Goal: Information Seeking & Learning: Learn about a topic

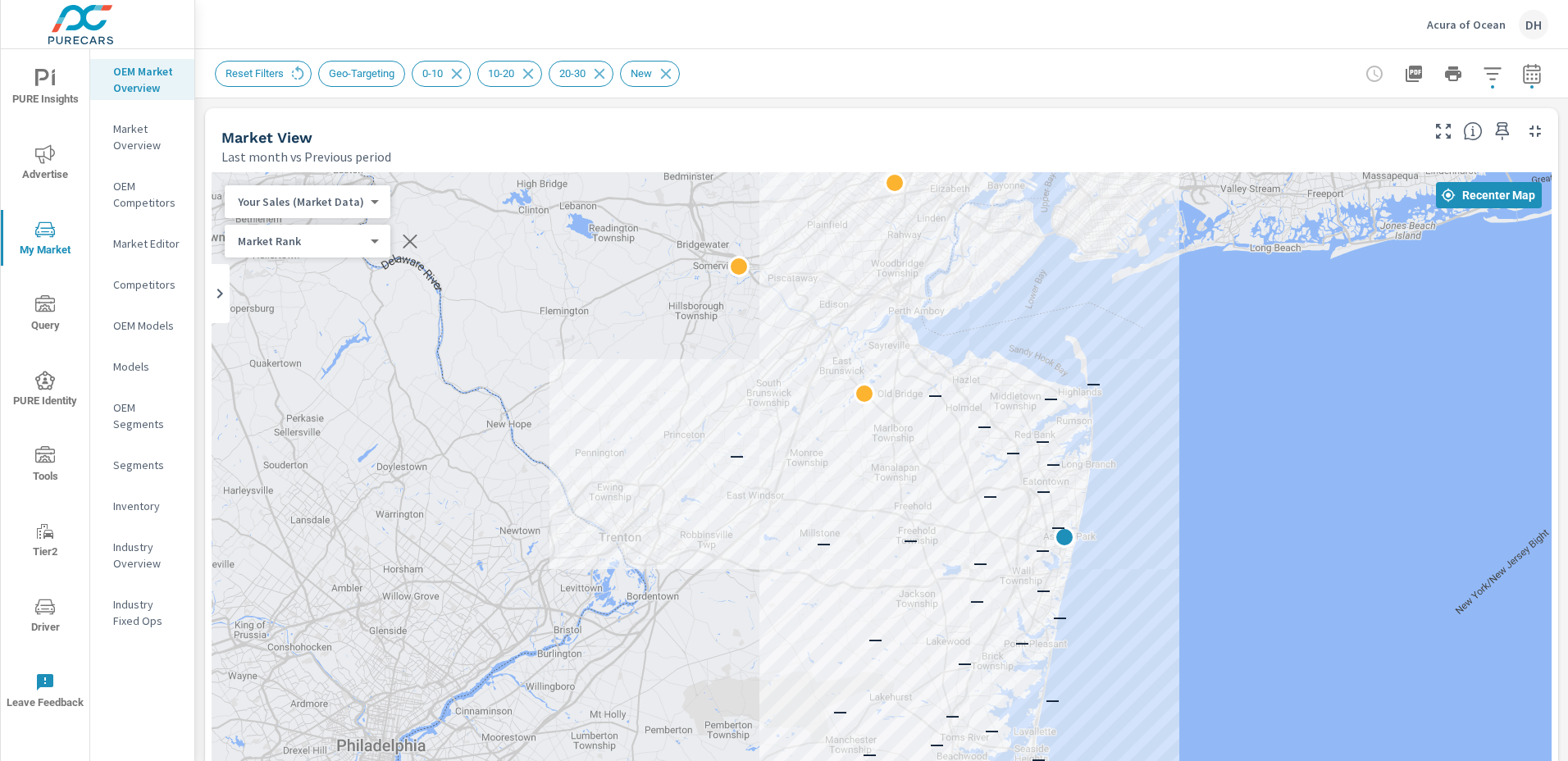
click at [142, 140] on p "Market Overview" at bounding box center [148, 137] width 68 height 32
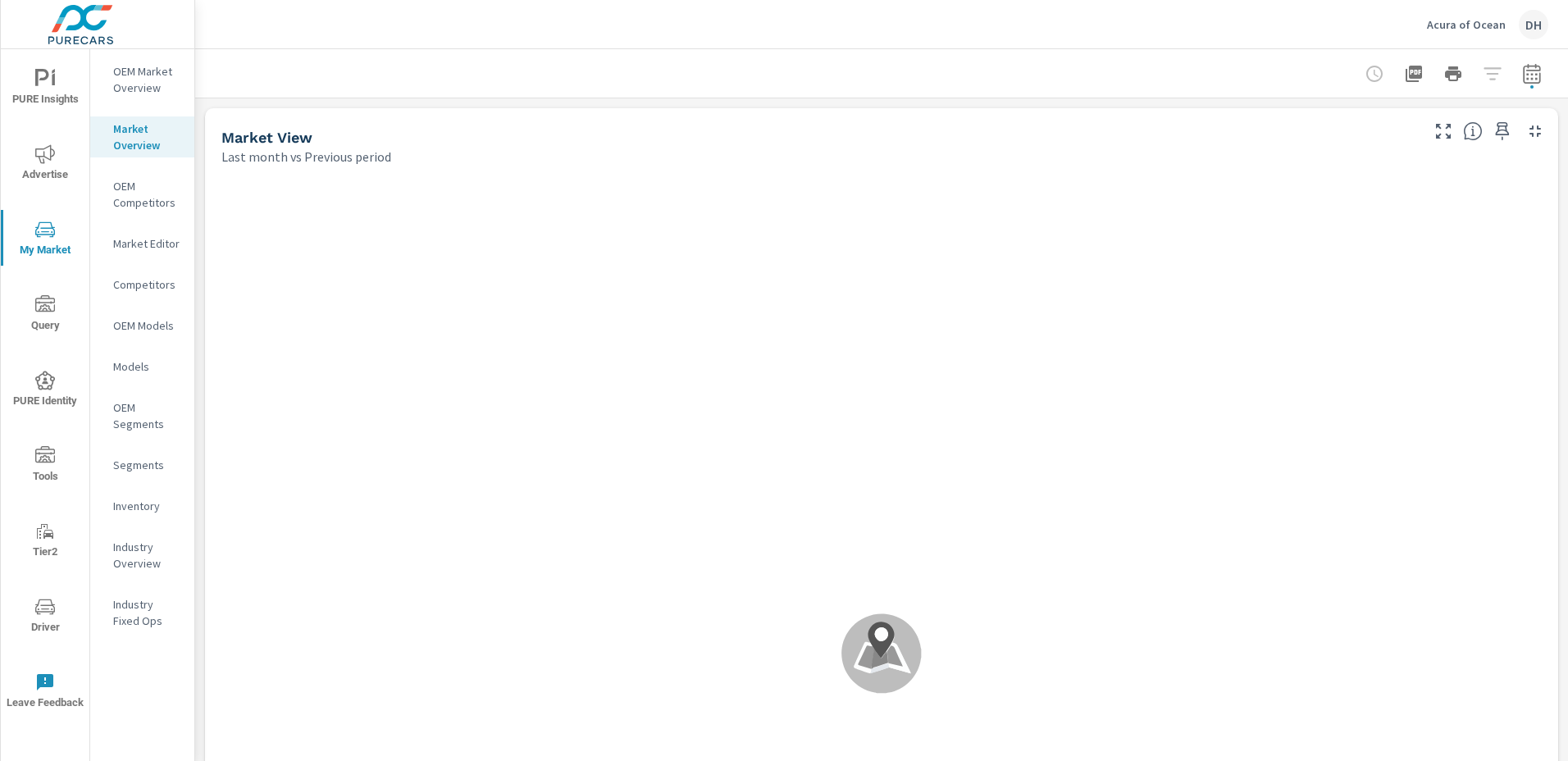
scroll to position [1, 0]
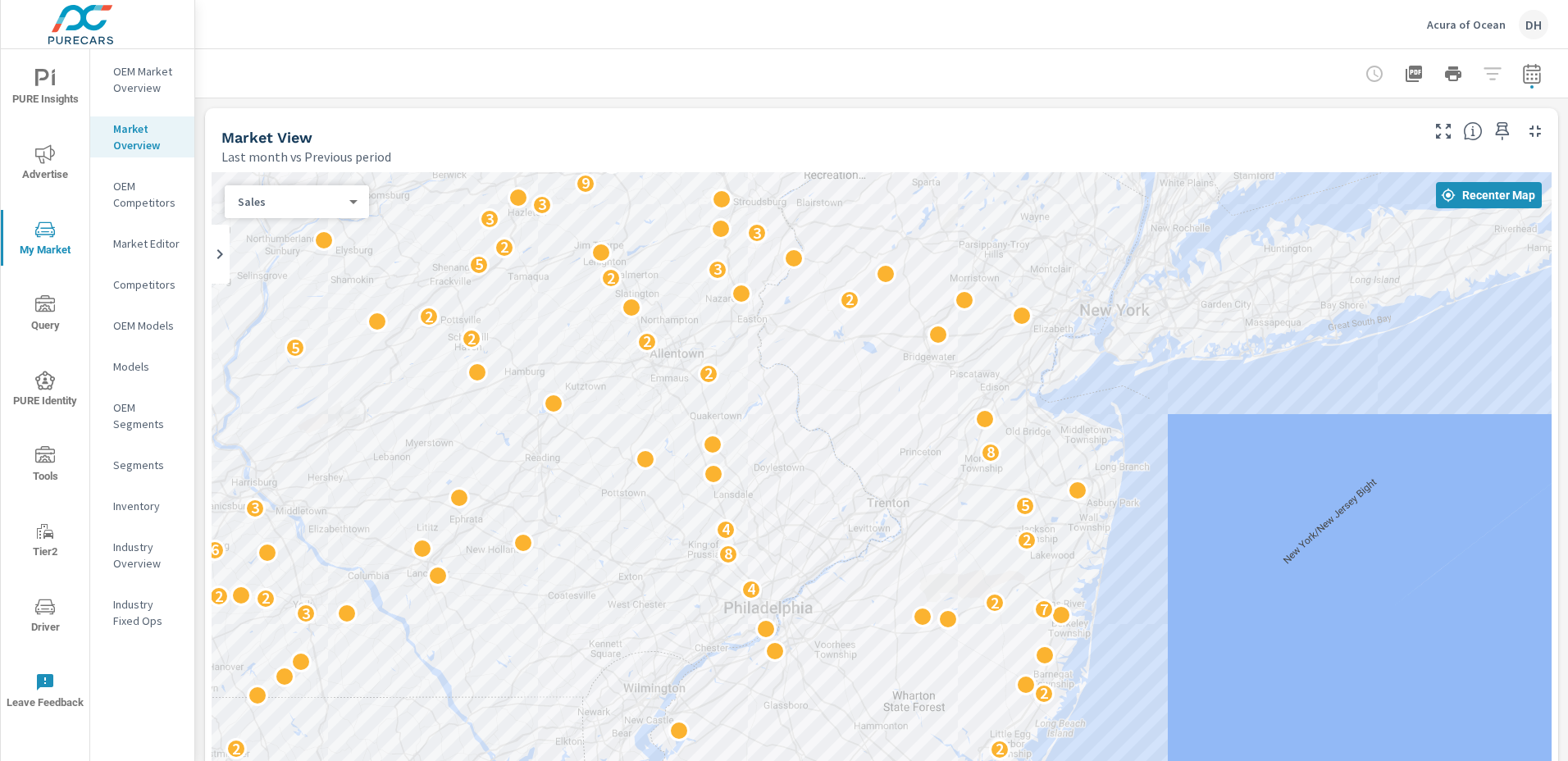
click at [48, 251] on span "My Market" at bounding box center [44, 240] width 78 height 41
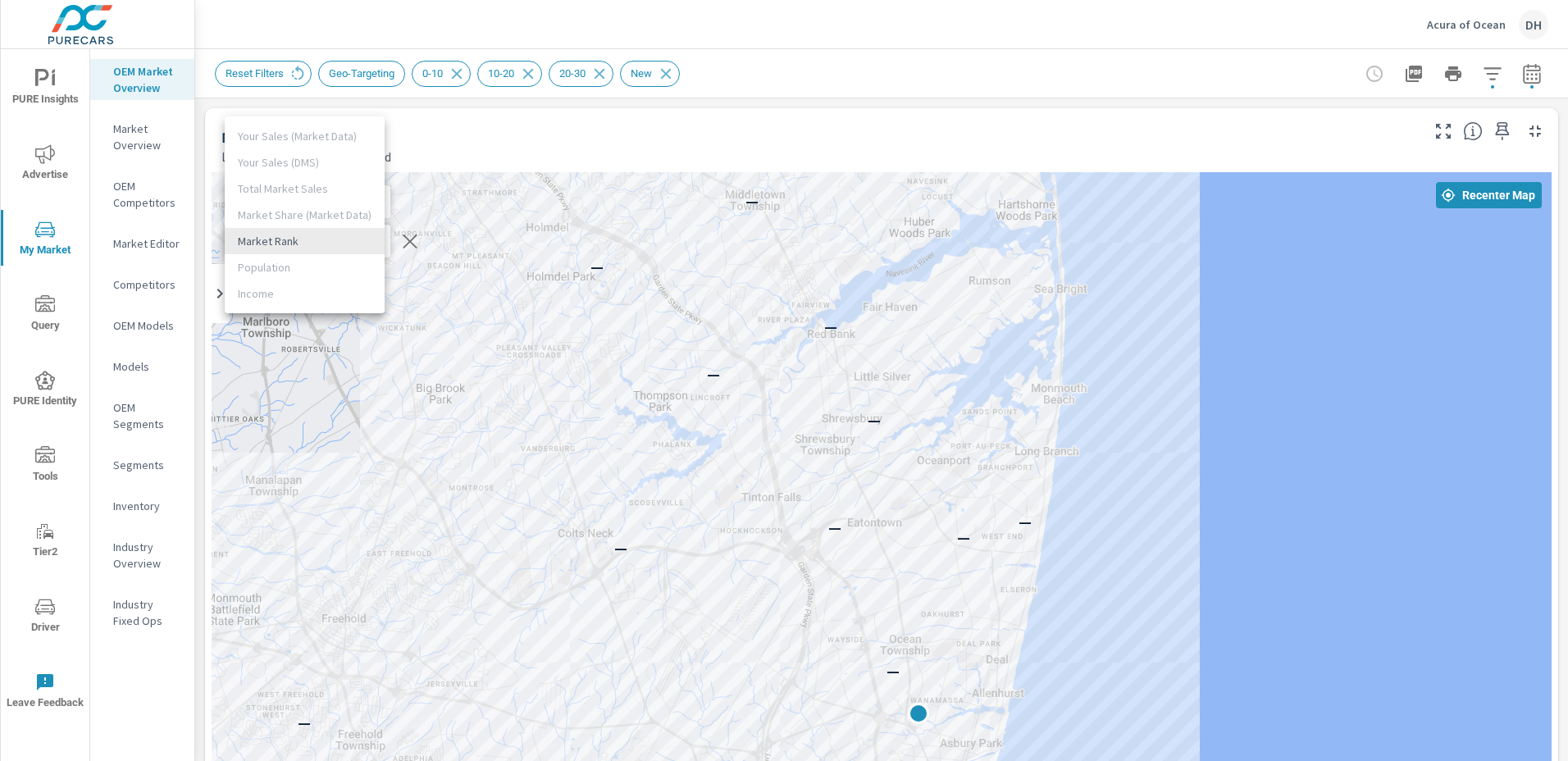
click at [366, 240] on body "PURE Insights Advertise My Market Query PURE Identity Tools Tier2 Driver Leave …" at bounding box center [784, 380] width 1568 height 761
click at [366, 240] on li "Market Rank" at bounding box center [304, 240] width 160 height 26
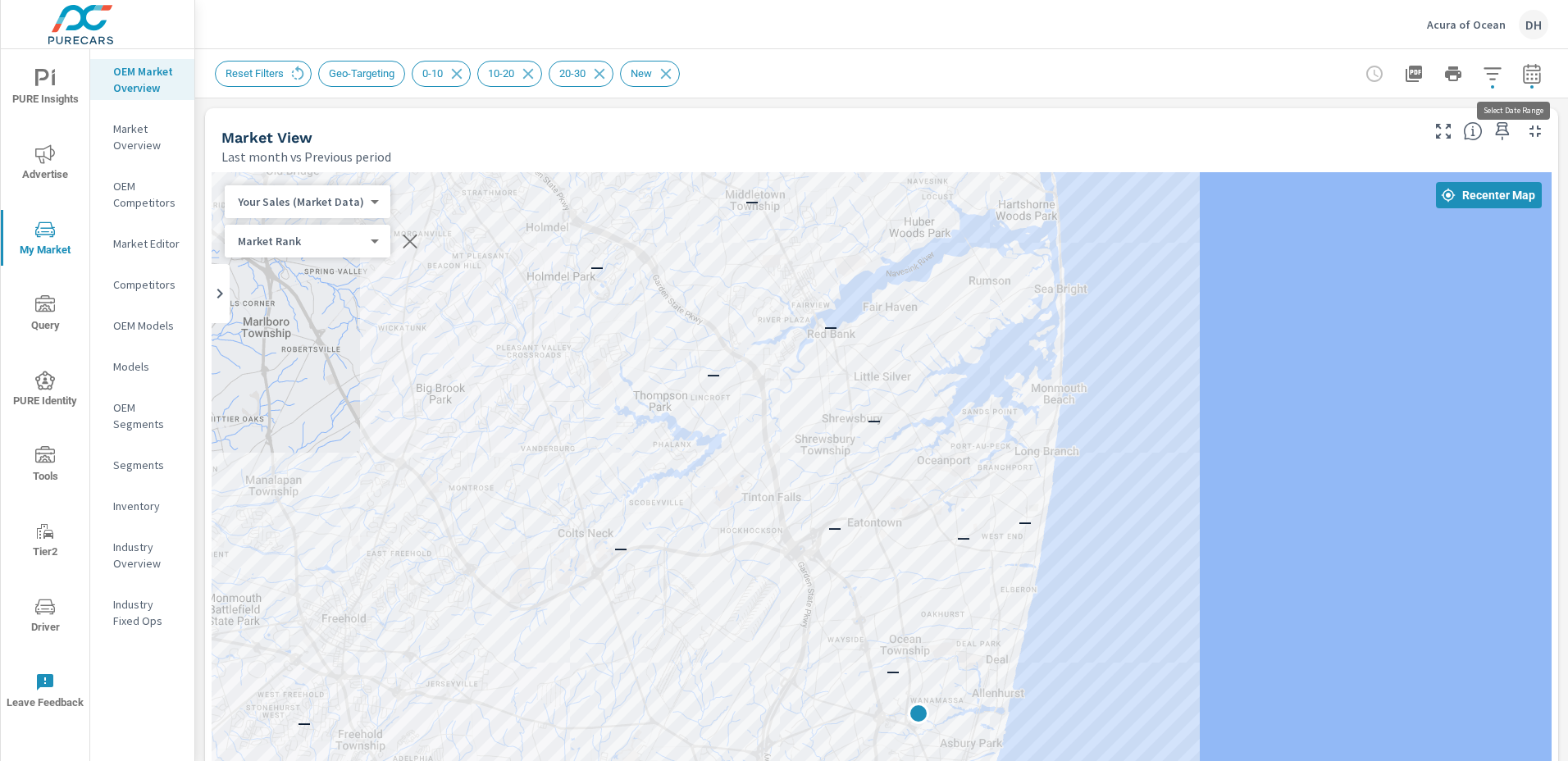
click at [1527, 77] on icon "button" at bounding box center [1532, 76] width 11 height 6
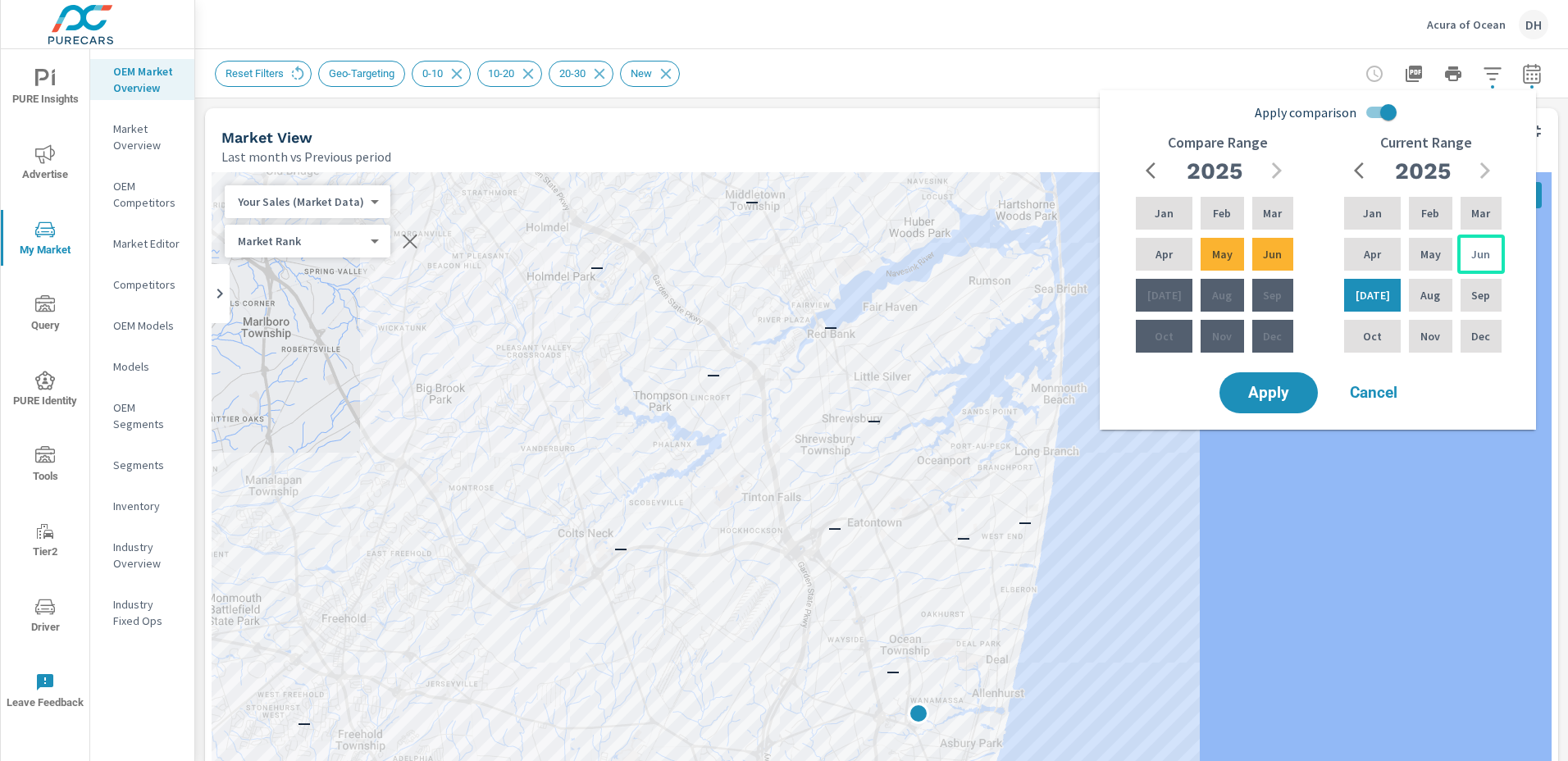
click at [1481, 258] on p "Jun" at bounding box center [1481, 254] width 19 height 16
click at [1356, 284] on div "Jul" at bounding box center [1372, 295] width 63 height 40
click at [1253, 393] on span "Apply" at bounding box center [1269, 393] width 68 height 15
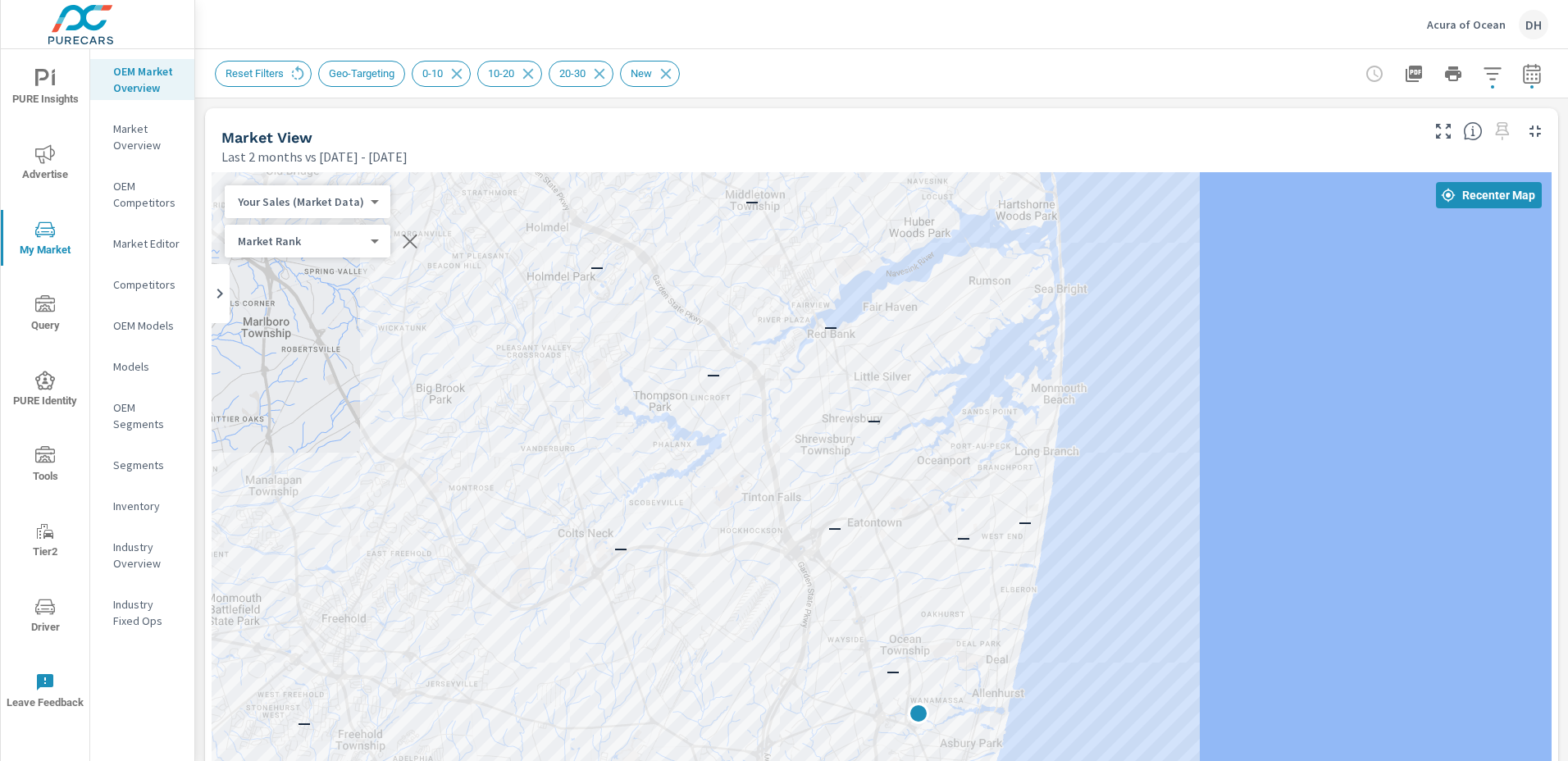
click at [366, 196] on body "PURE Insights Advertise My Market Query PURE Identity Tools Tier2 Driver Leave …" at bounding box center [784, 380] width 1568 height 761
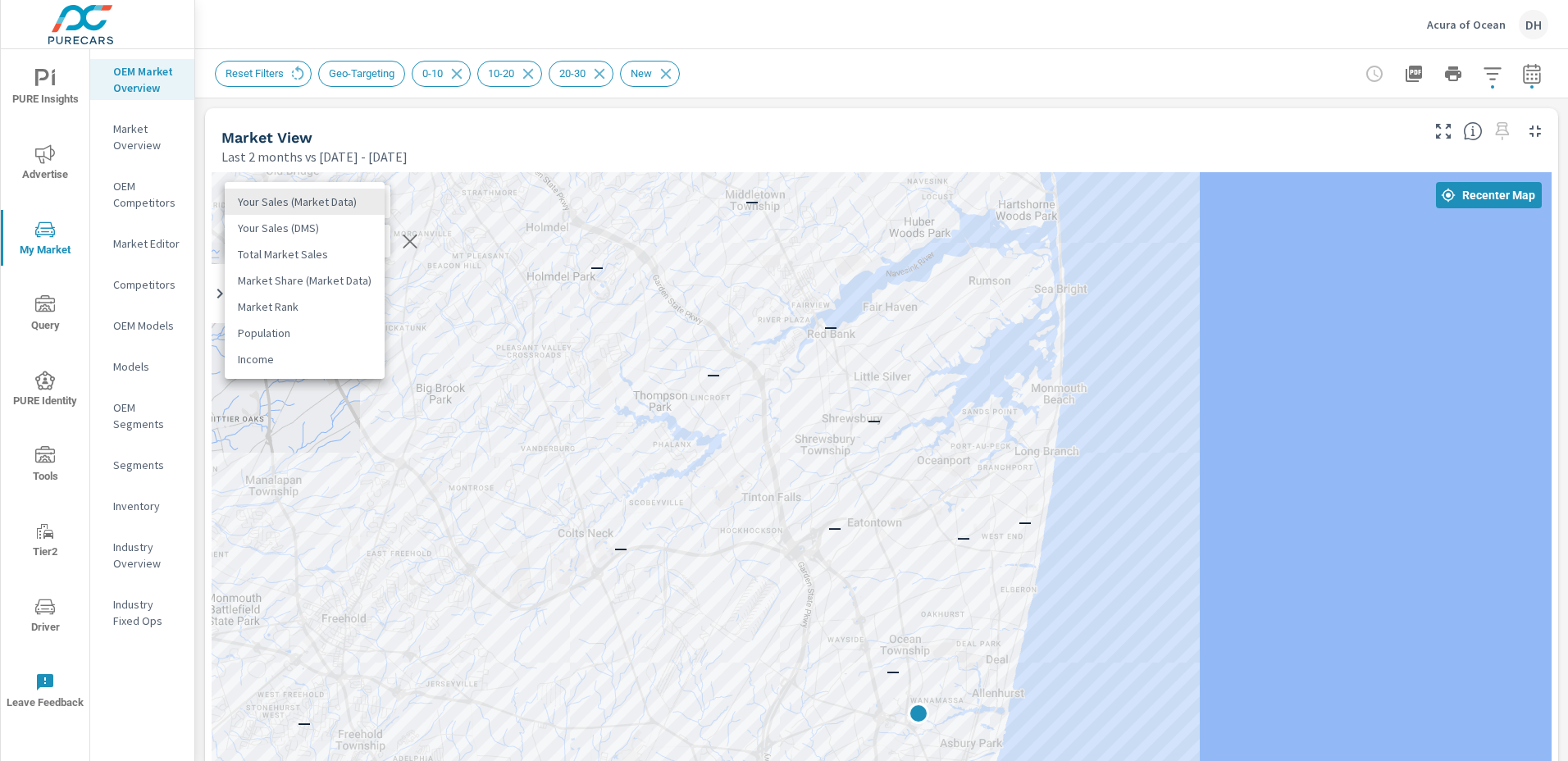
click at [1168, 249] on div at bounding box center [784, 380] width 1568 height 761
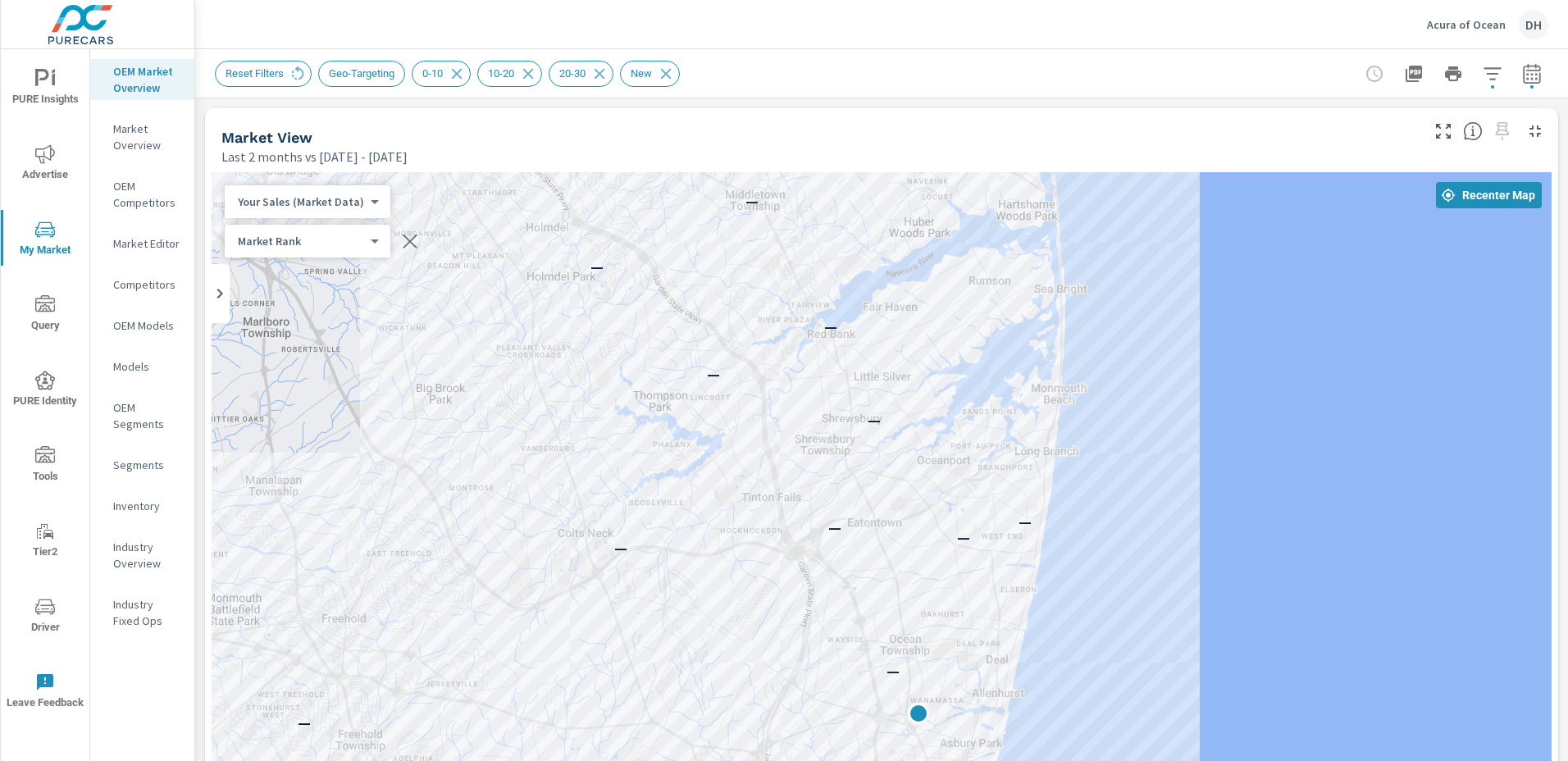
click at [369, 242] on body "PURE Insights Advertise My Market Query PURE Identity Tools Tier2 Driver Leave …" at bounding box center [784, 380] width 1568 height 761
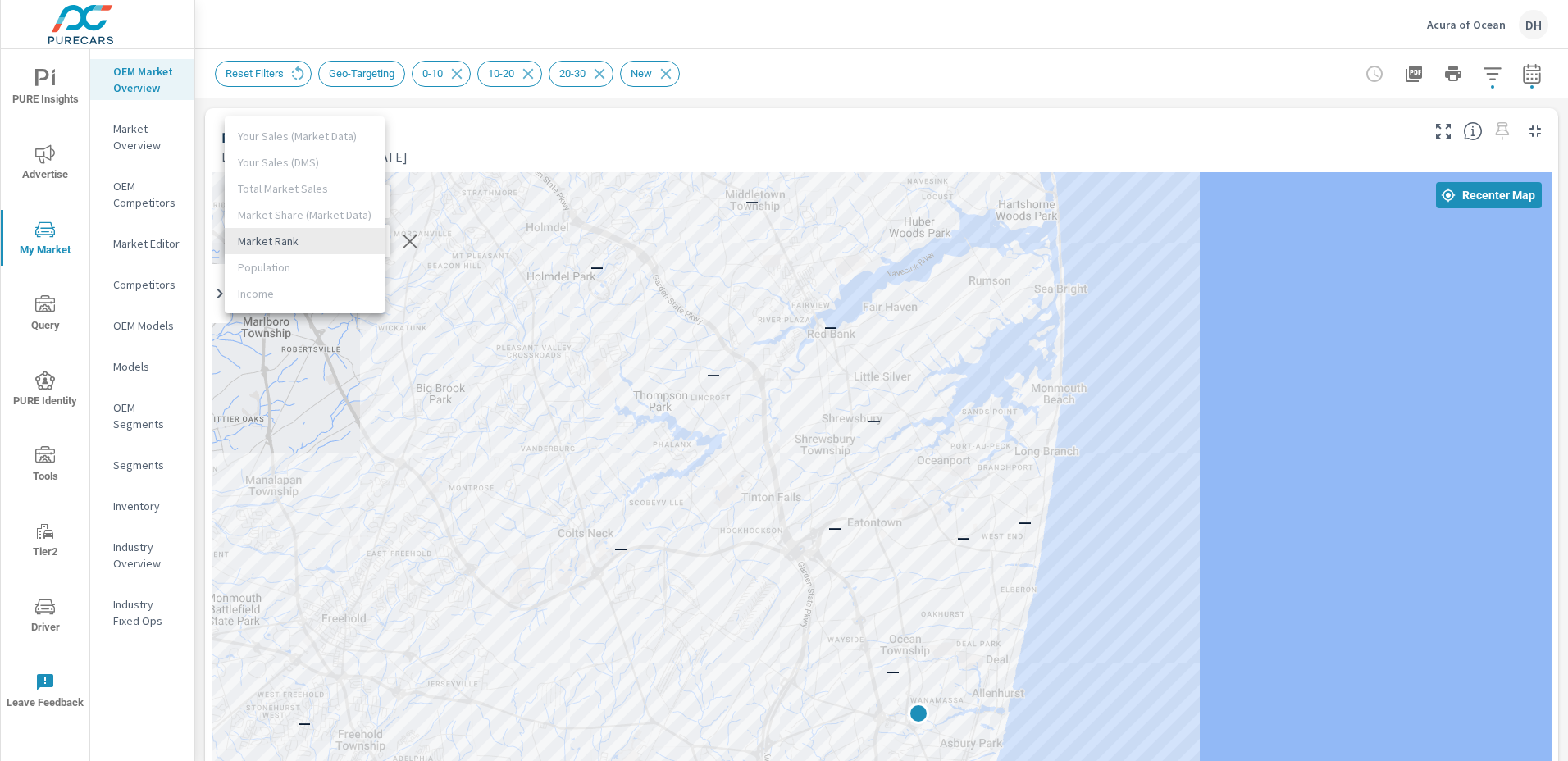
click at [136, 140] on div at bounding box center [784, 380] width 1568 height 761
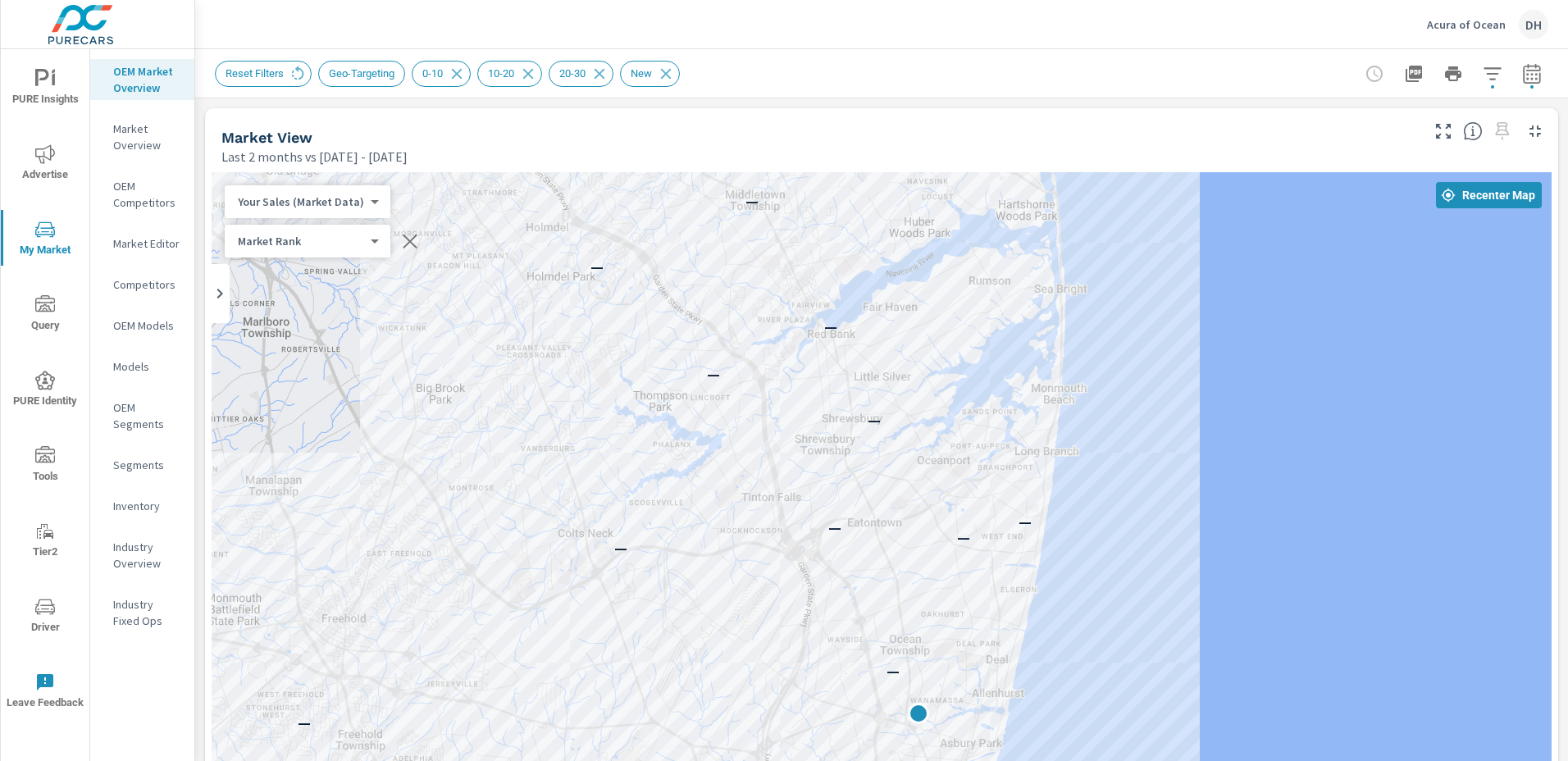
click at [136, 140] on p "Market Overview" at bounding box center [148, 137] width 68 height 32
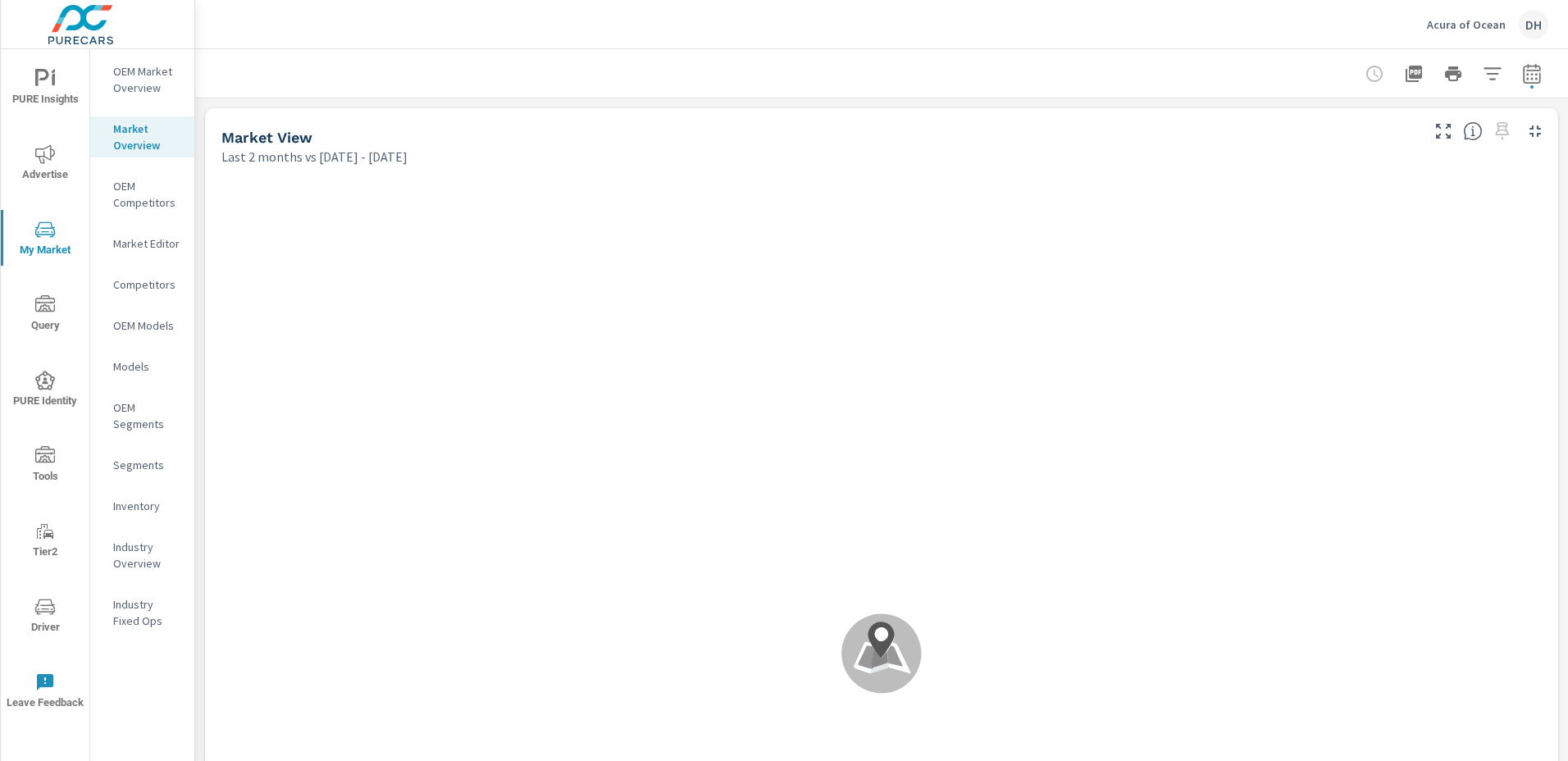
scroll to position [1, 0]
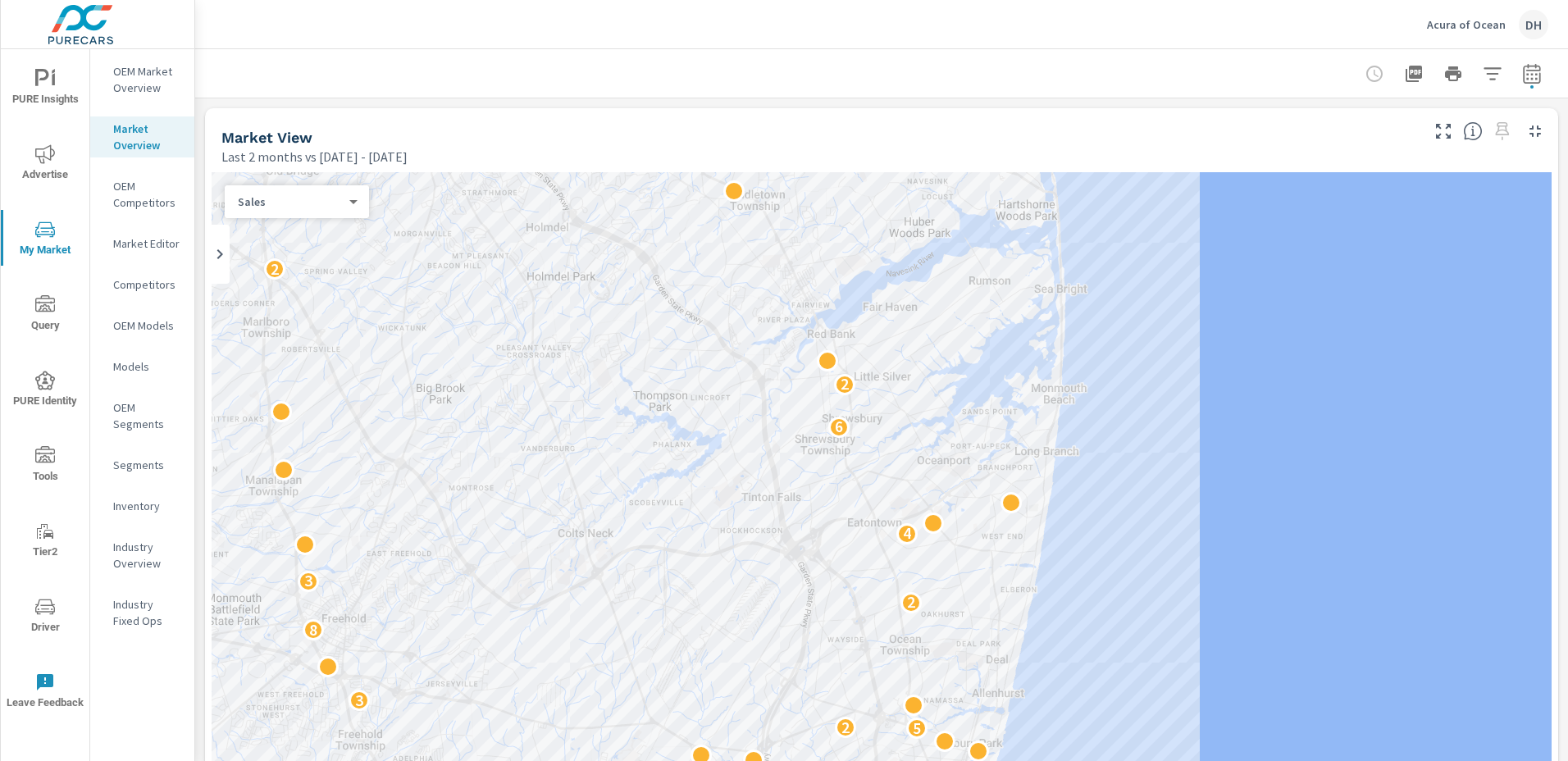
scroll to position [1, 0]
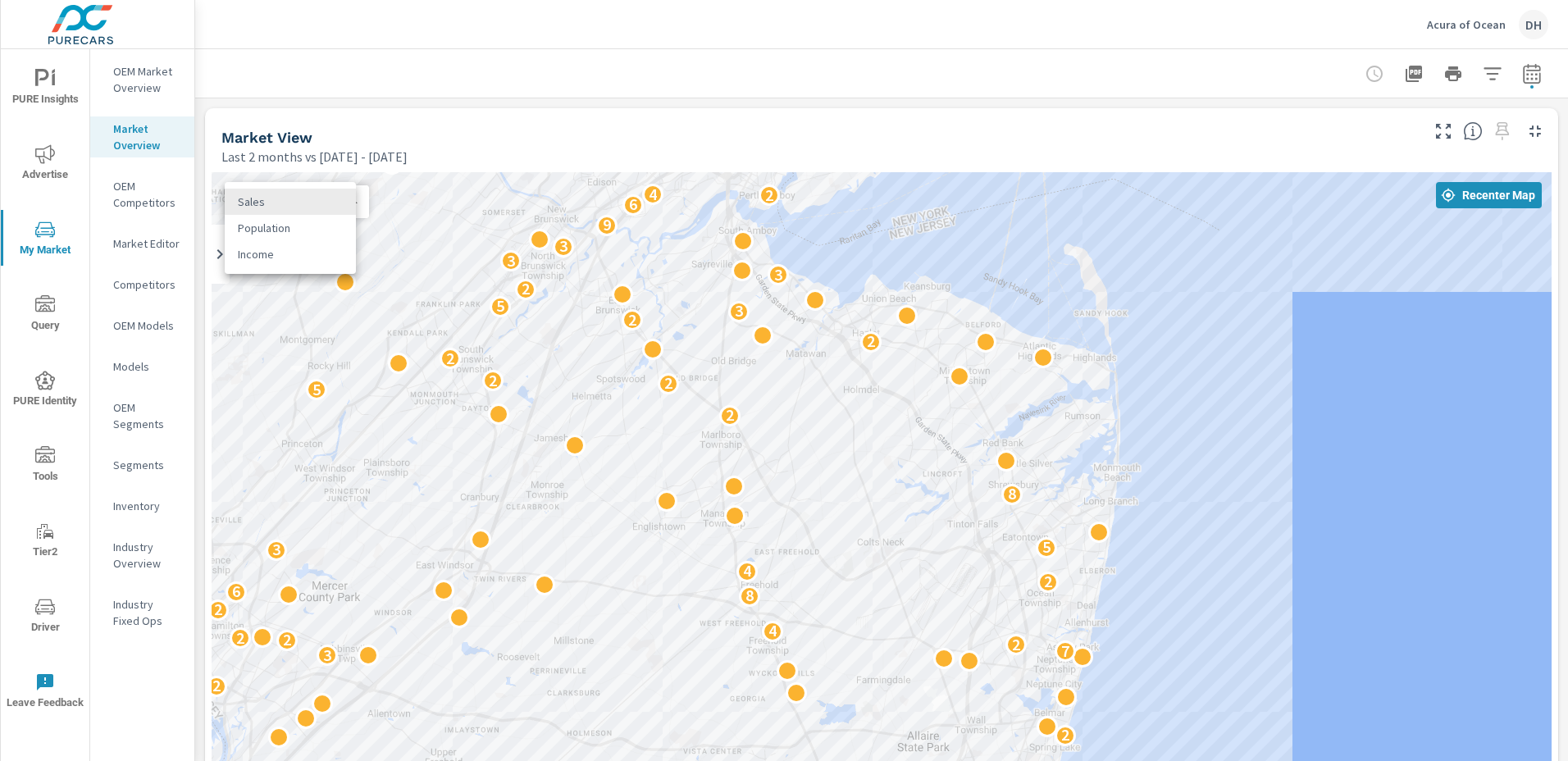
click at [346, 203] on body "PURE Insights Advertise My Market Query PURE Identity Tools Tier2 Driver Leave …" at bounding box center [784, 380] width 1568 height 761
click at [346, 203] on li "Sales" at bounding box center [290, 201] width 132 height 26
click at [219, 255] on icon at bounding box center [220, 254] width 20 height 20
click at [131, 82] on p "OEM Market Overview" at bounding box center [148, 79] width 68 height 32
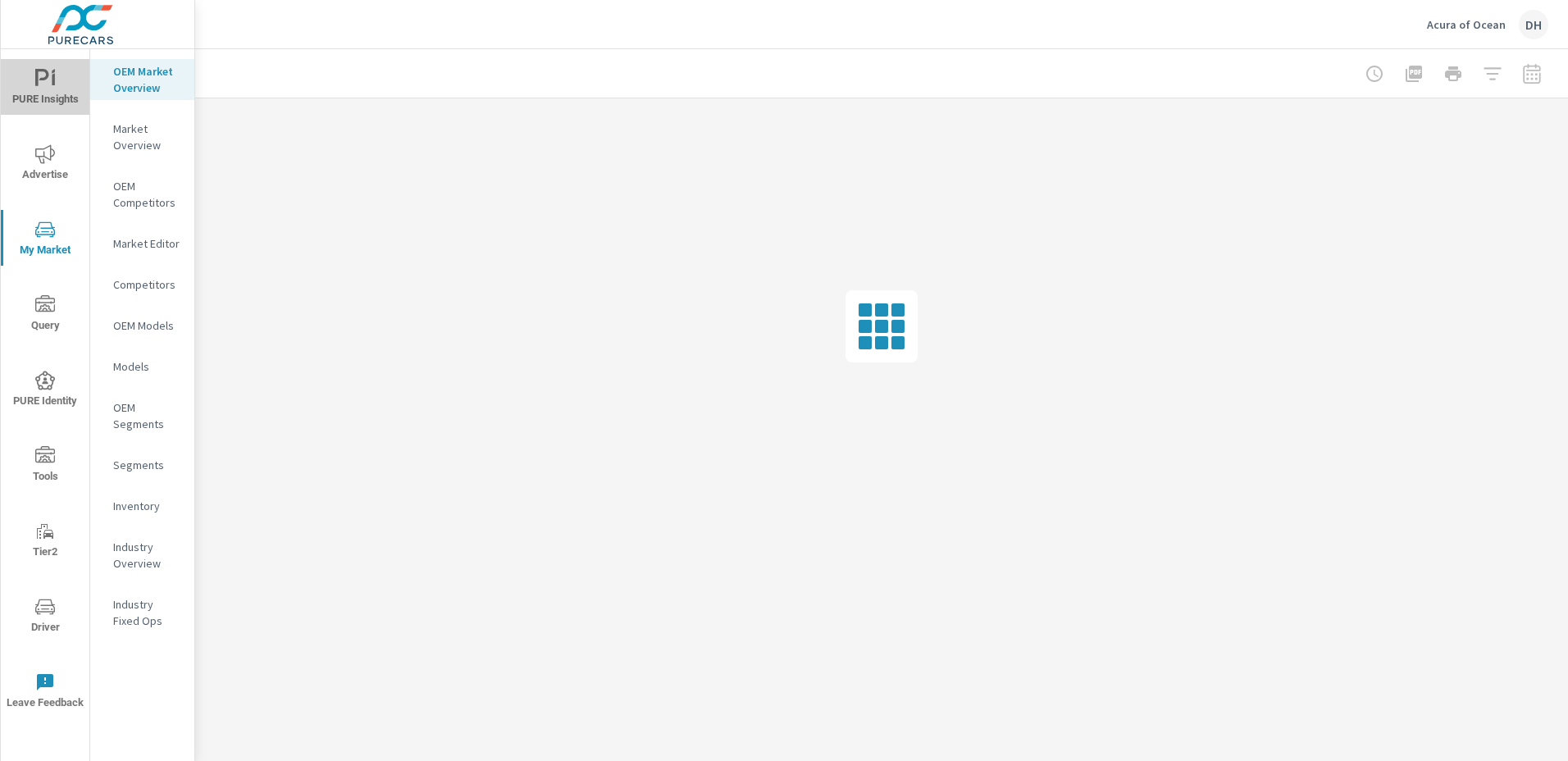
click at [41, 81] on icon "nav menu" at bounding box center [45, 78] width 20 height 20
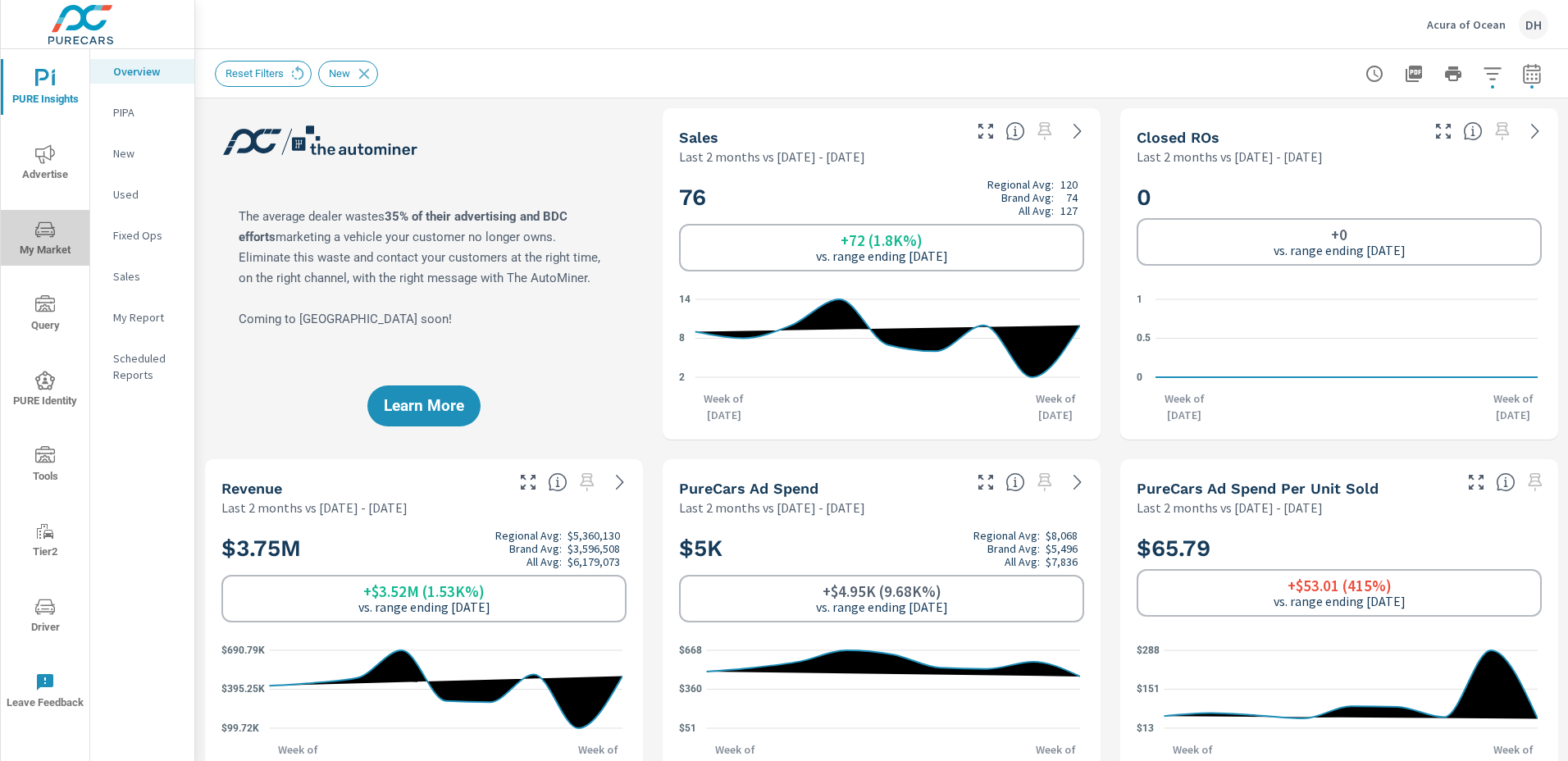
click at [41, 233] on icon "nav menu" at bounding box center [45, 229] width 20 height 15
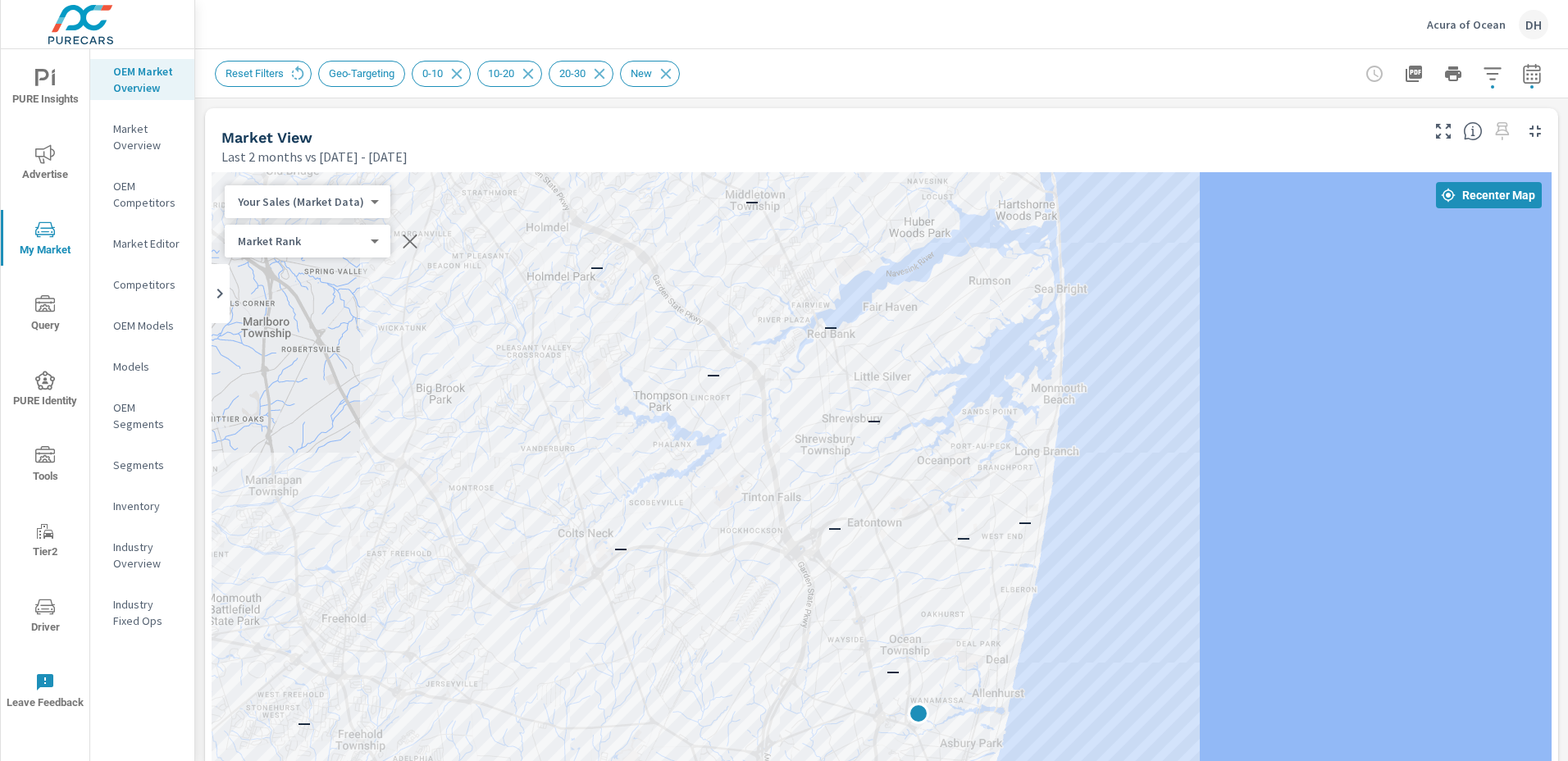
click at [361, 243] on body "PURE Insights Advertise My Market Query PURE Identity Tools Tier2 Driver Leave …" at bounding box center [784, 380] width 1568 height 761
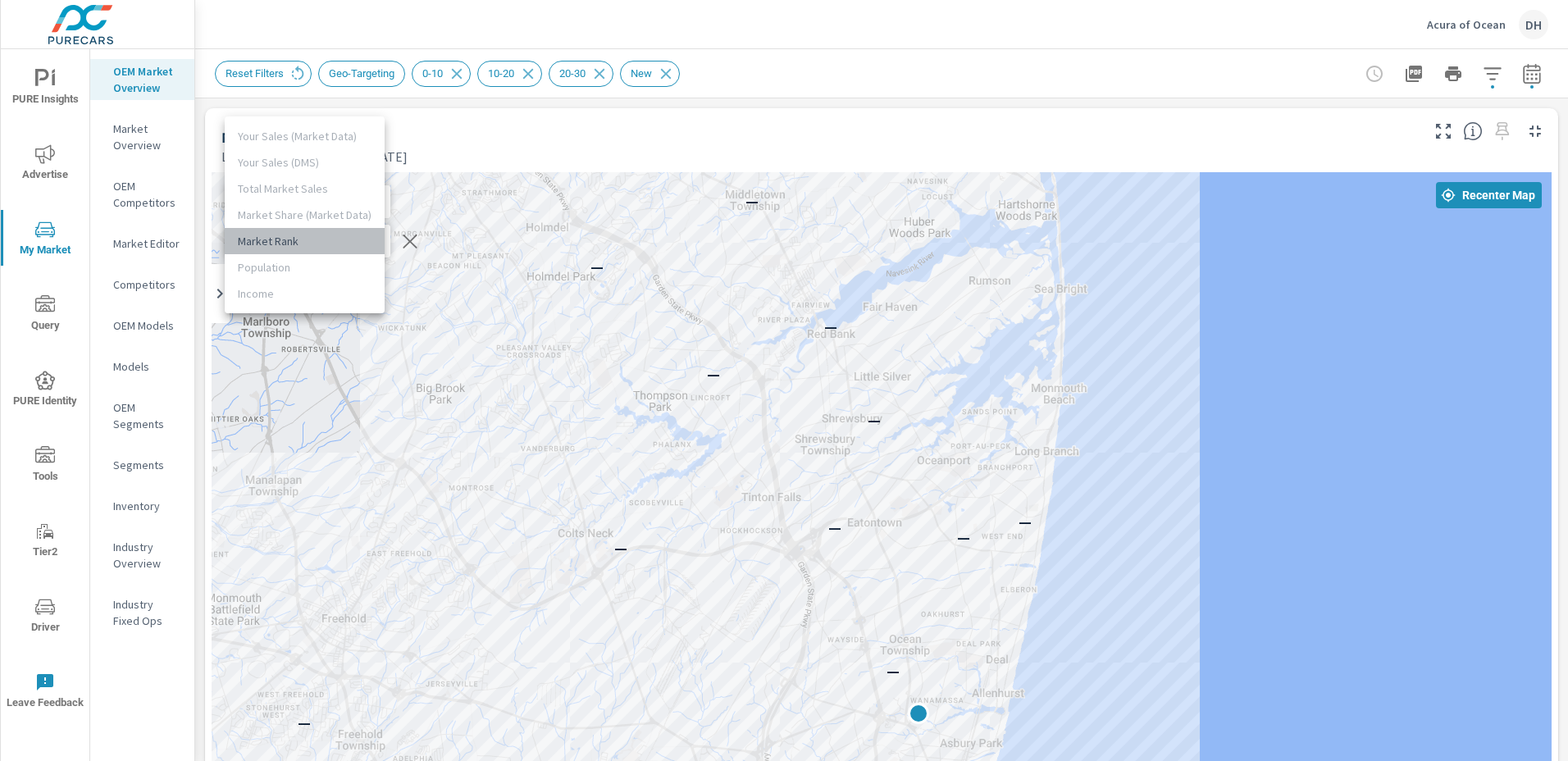
click at [361, 243] on li "Market Rank" at bounding box center [304, 240] width 160 height 26
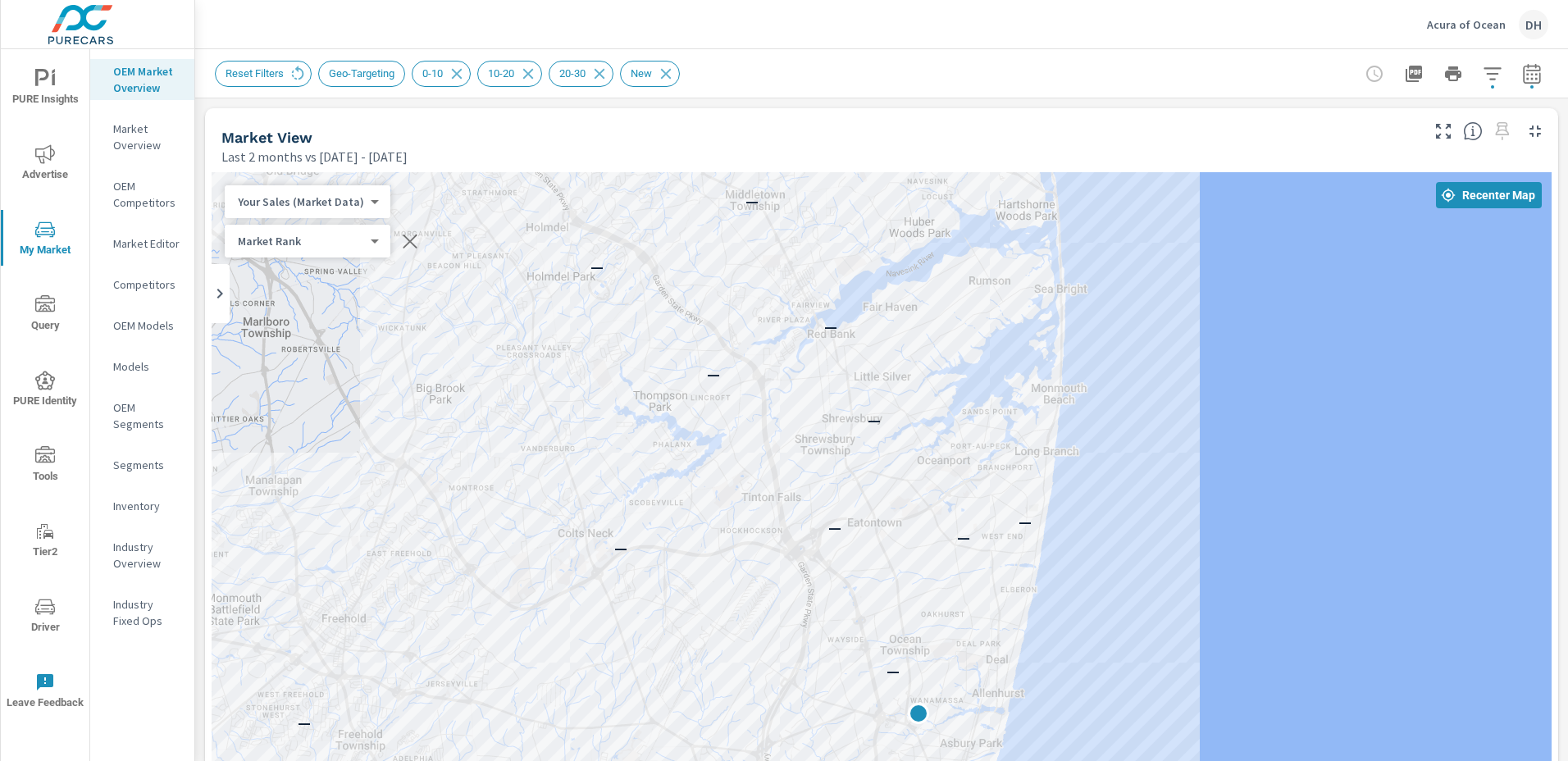
click at [340, 242] on body "PURE Insights Advertise My Market Query PURE Identity Tools Tier2 Driver Leave …" at bounding box center [784, 380] width 1568 height 761
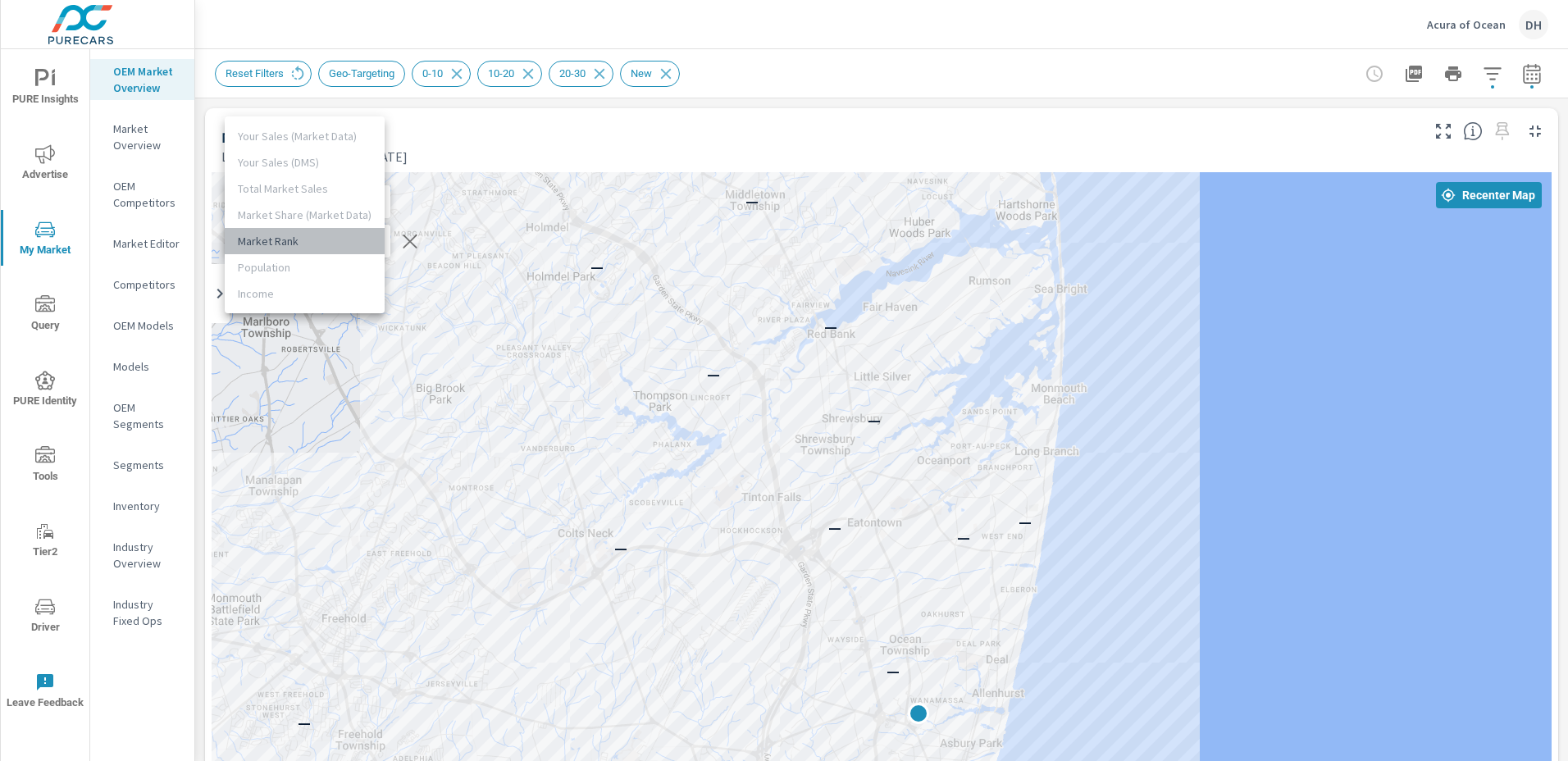
click at [340, 242] on li "Market Rank" at bounding box center [304, 240] width 160 height 26
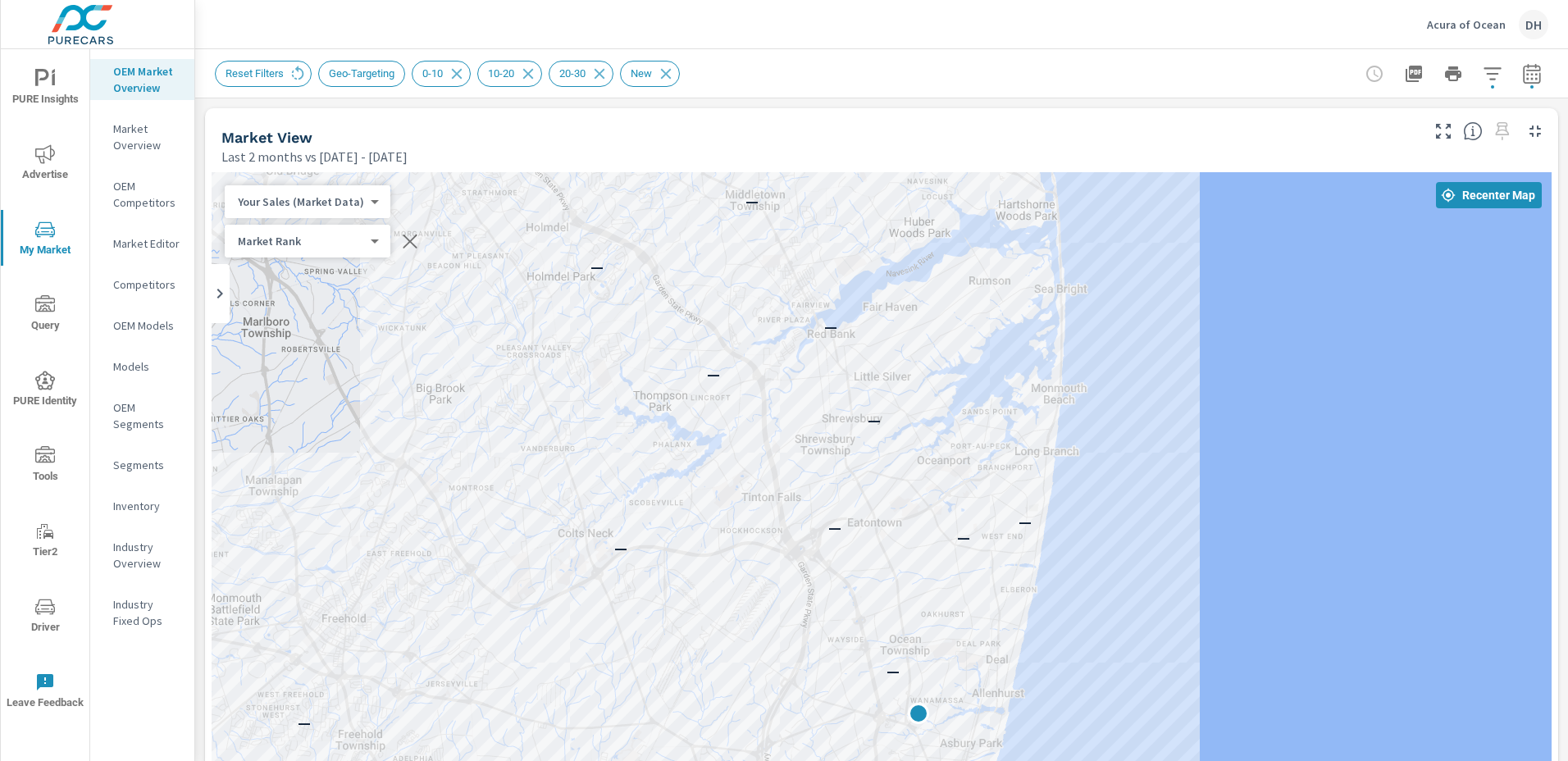
click at [1484, 23] on p "Acura of Ocean" at bounding box center [1465, 24] width 78 height 14
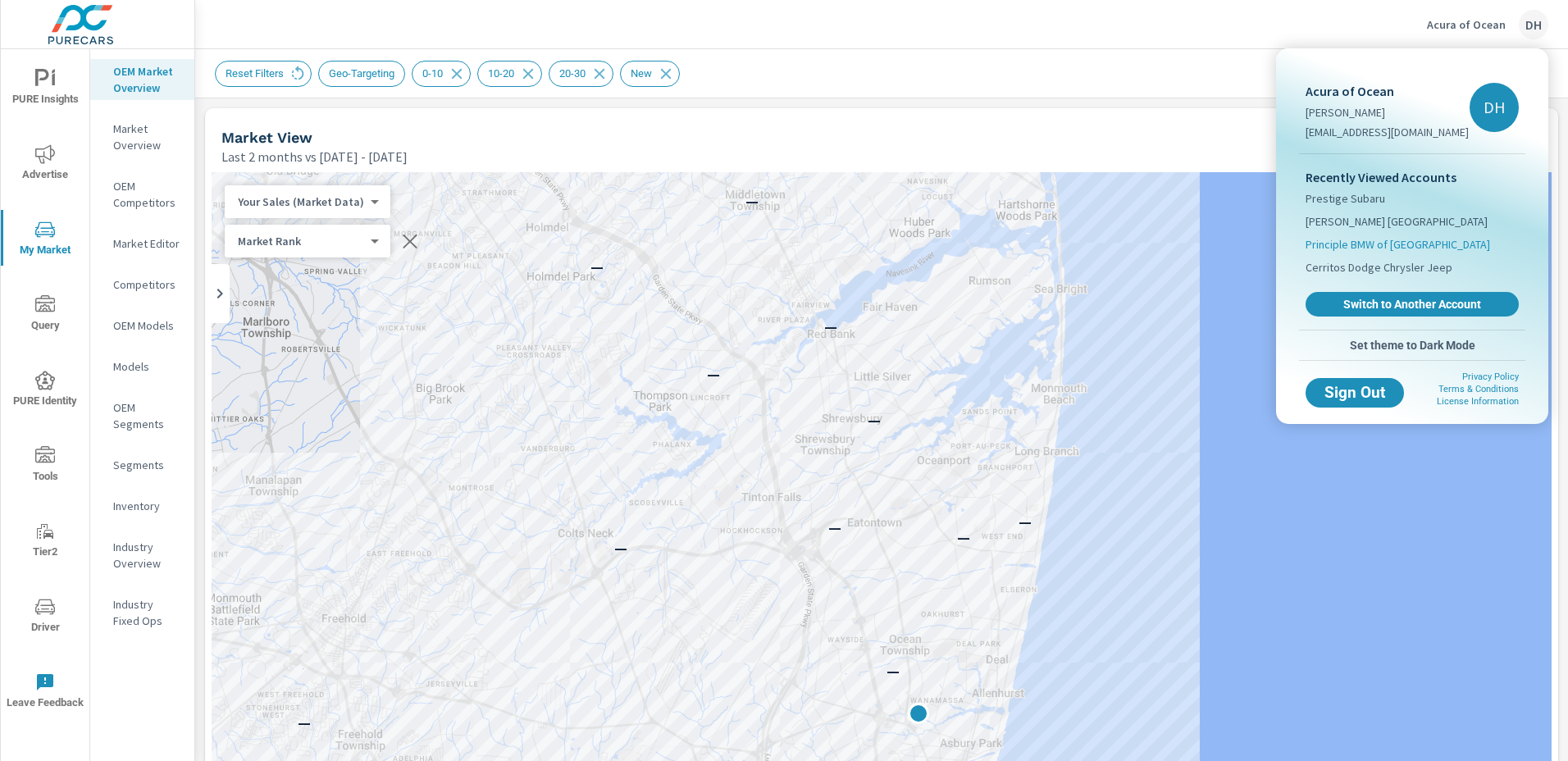
click at [1371, 244] on span "Principle BMW of Corpus Christi" at bounding box center [1398, 244] width 185 height 16
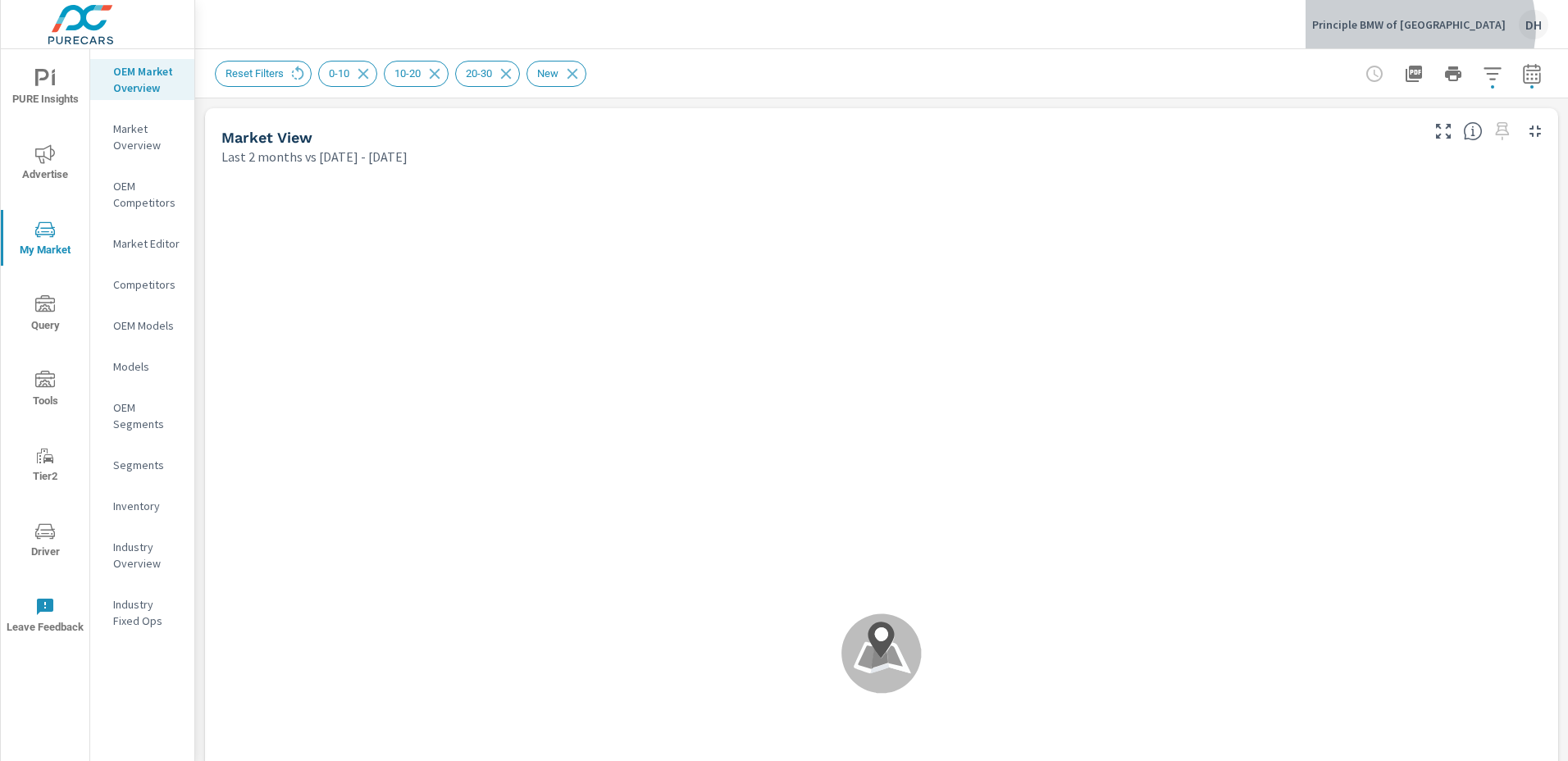
click at [1457, 27] on p "Principle BMW of Corpus Christi" at bounding box center [1408, 24] width 194 height 14
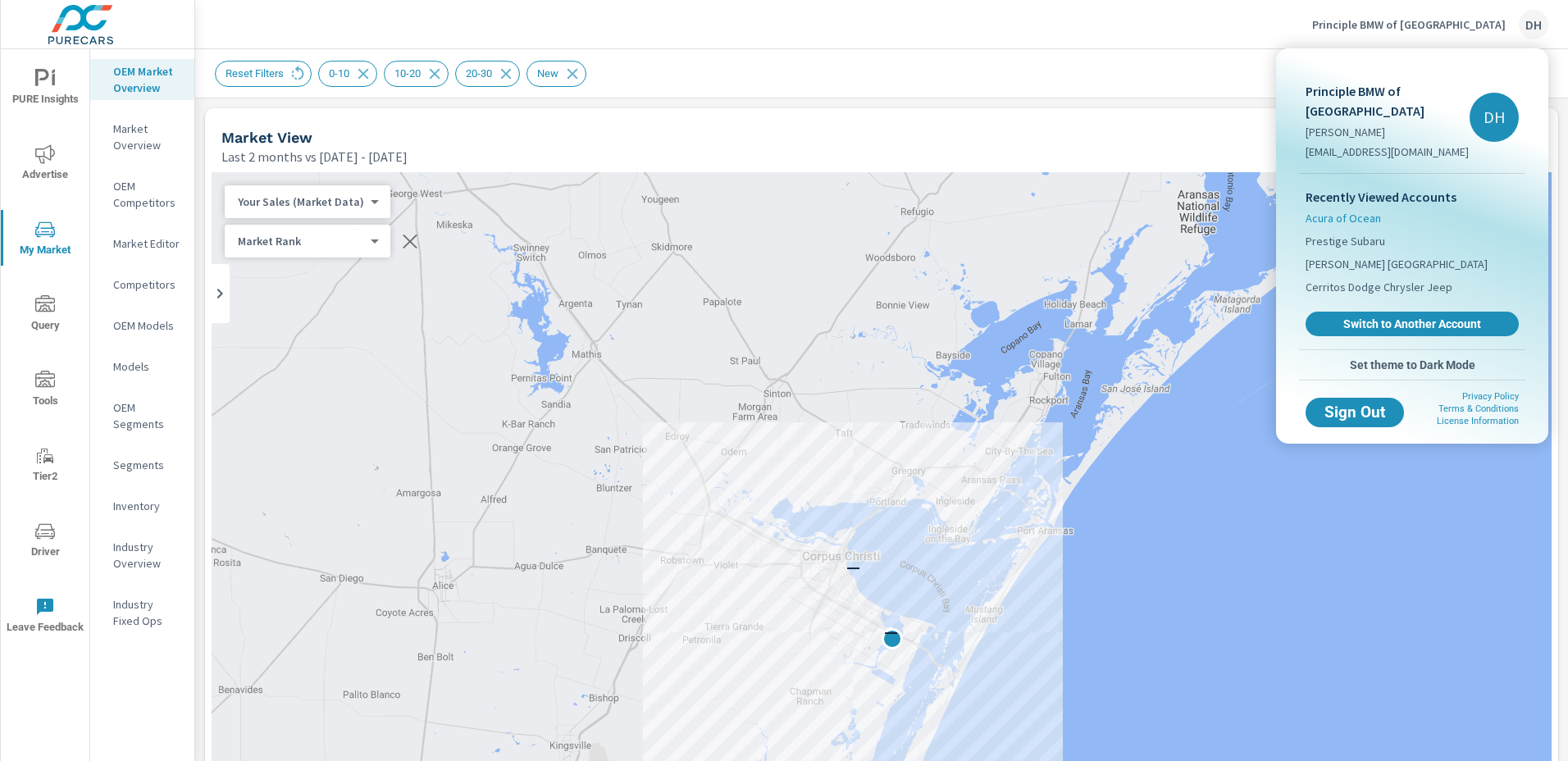
click at [1354, 217] on span "Acura of Ocean" at bounding box center [1344, 218] width 76 height 16
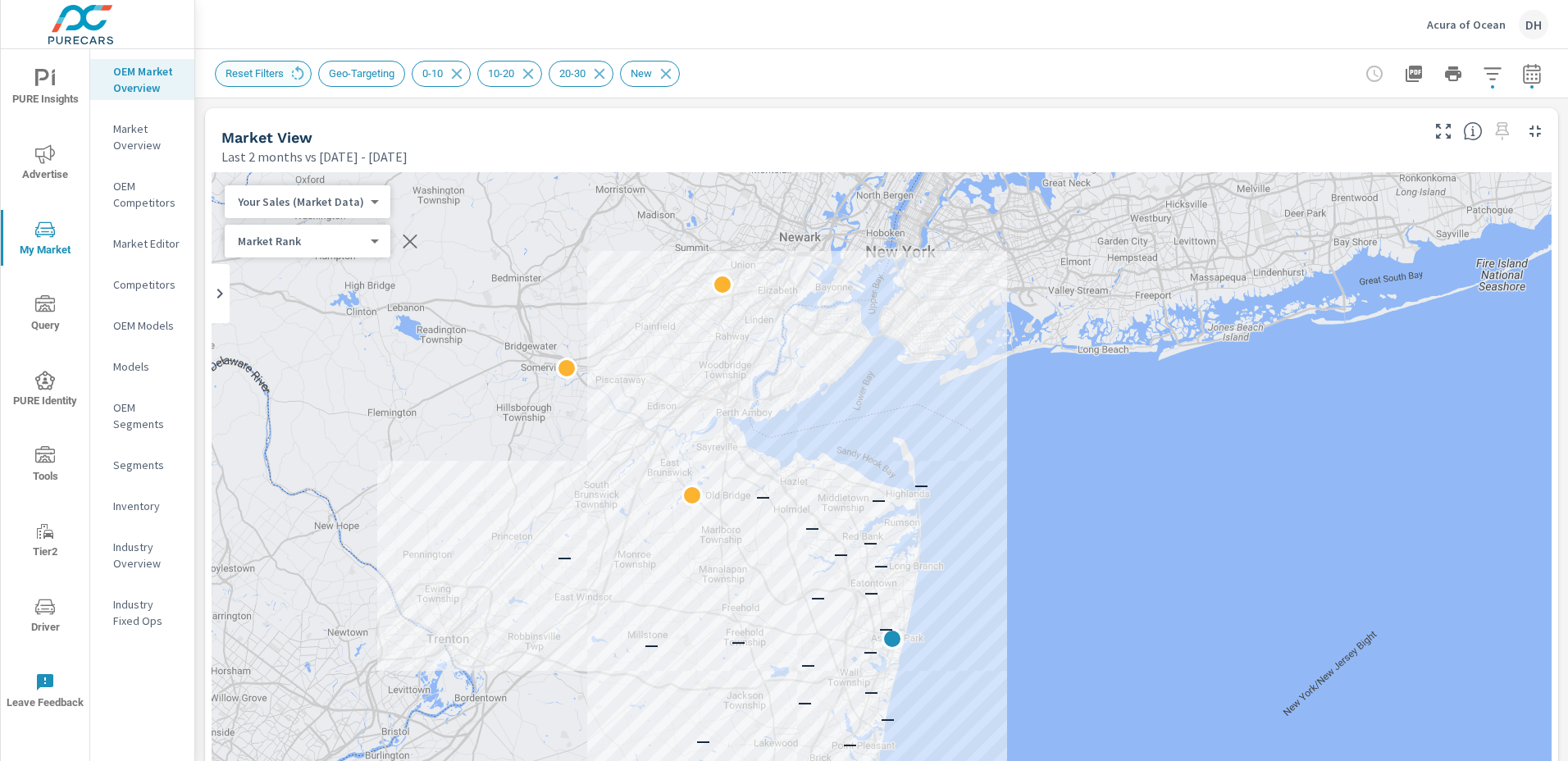
click at [278, 75] on span "Reset Filters" at bounding box center [254, 74] width 77 height 13
click at [289, 73] on icon at bounding box center [297, 74] width 18 height 18
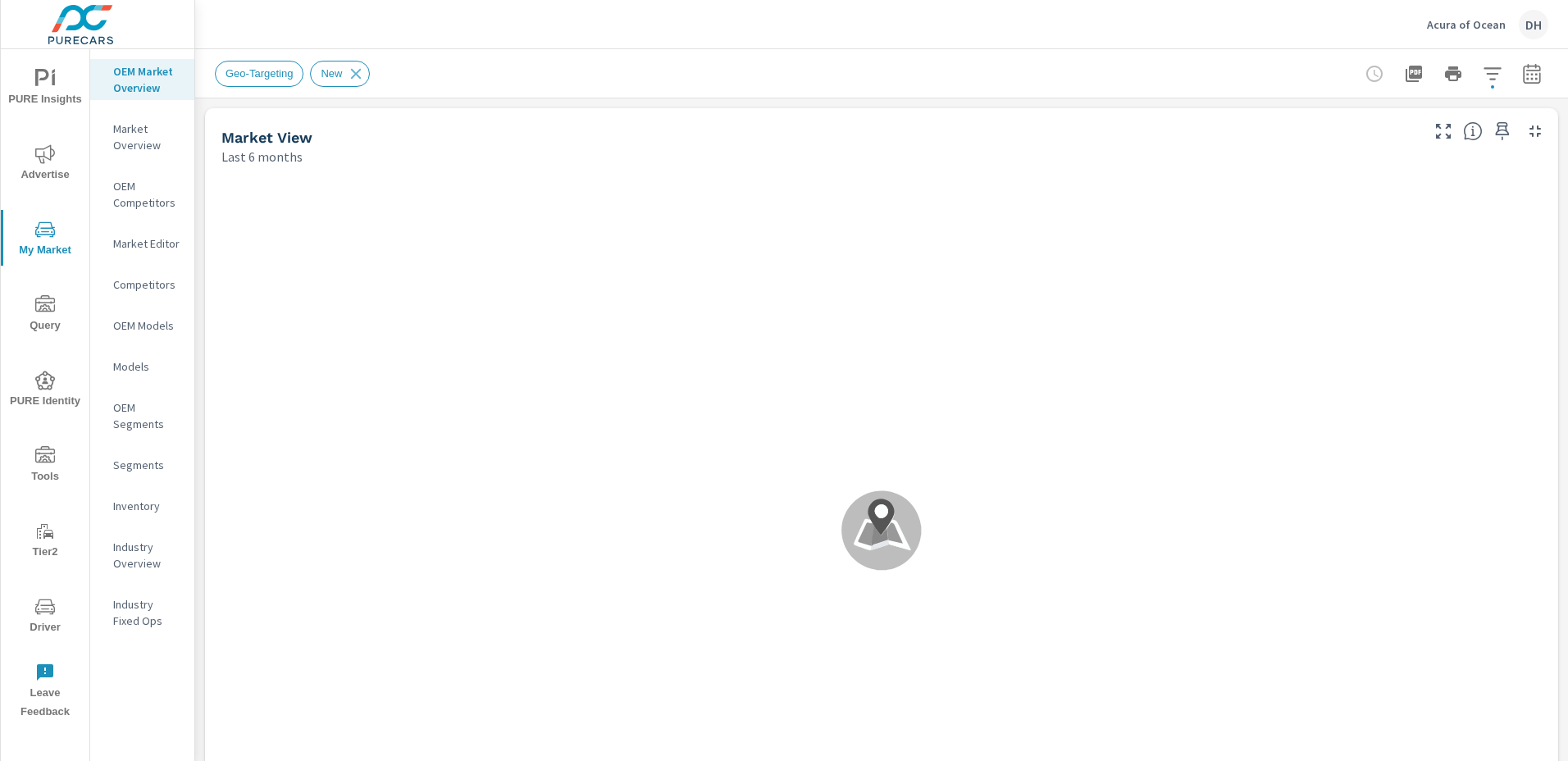
scroll to position [1, 0]
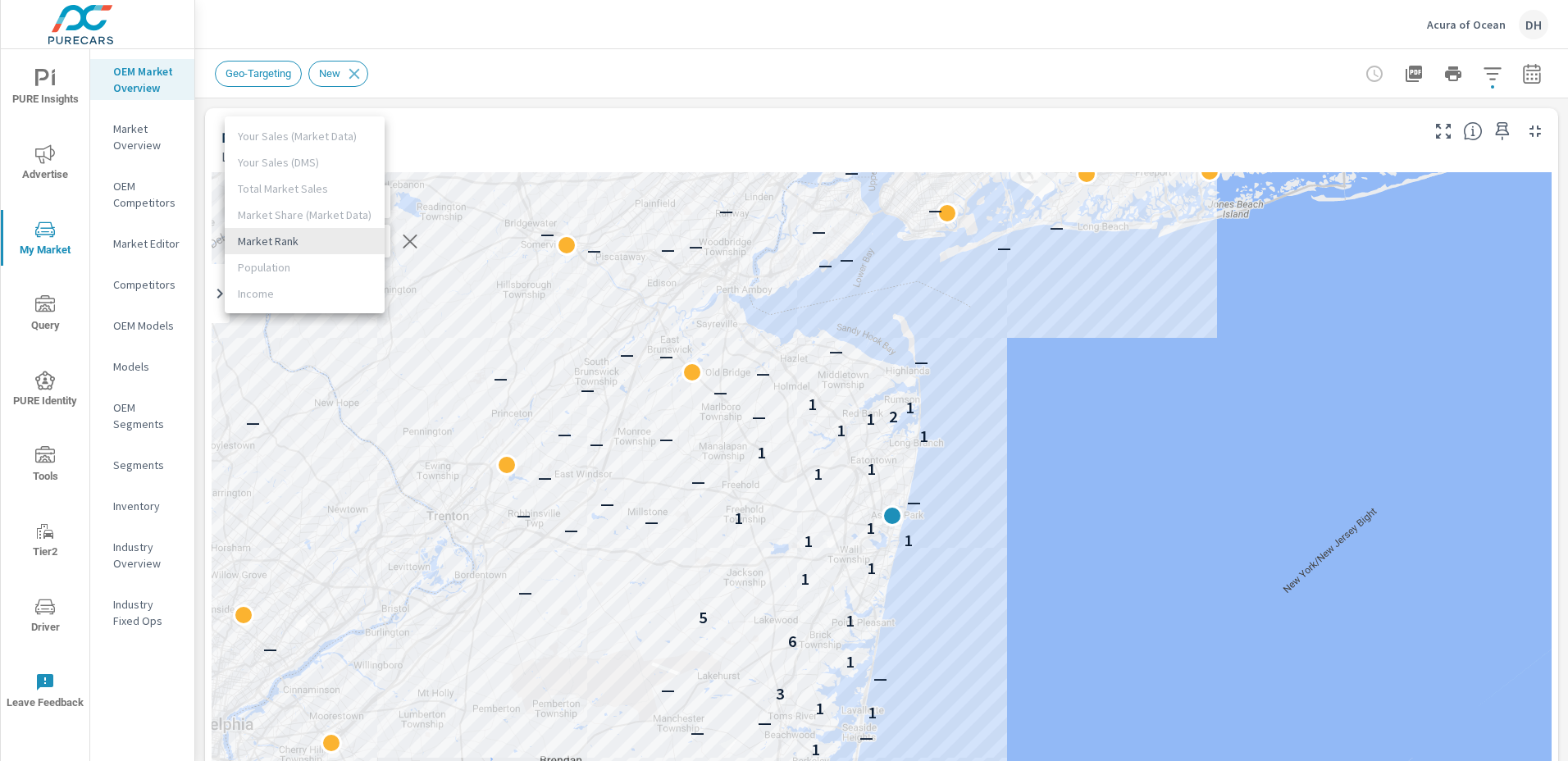
click at [366, 245] on body "PURE Insights Advertise My Market Query PURE Identity Tools Tier2 Driver Leave …" at bounding box center [784, 380] width 1568 height 761
click at [366, 245] on li "Market Rank" at bounding box center [304, 240] width 160 height 26
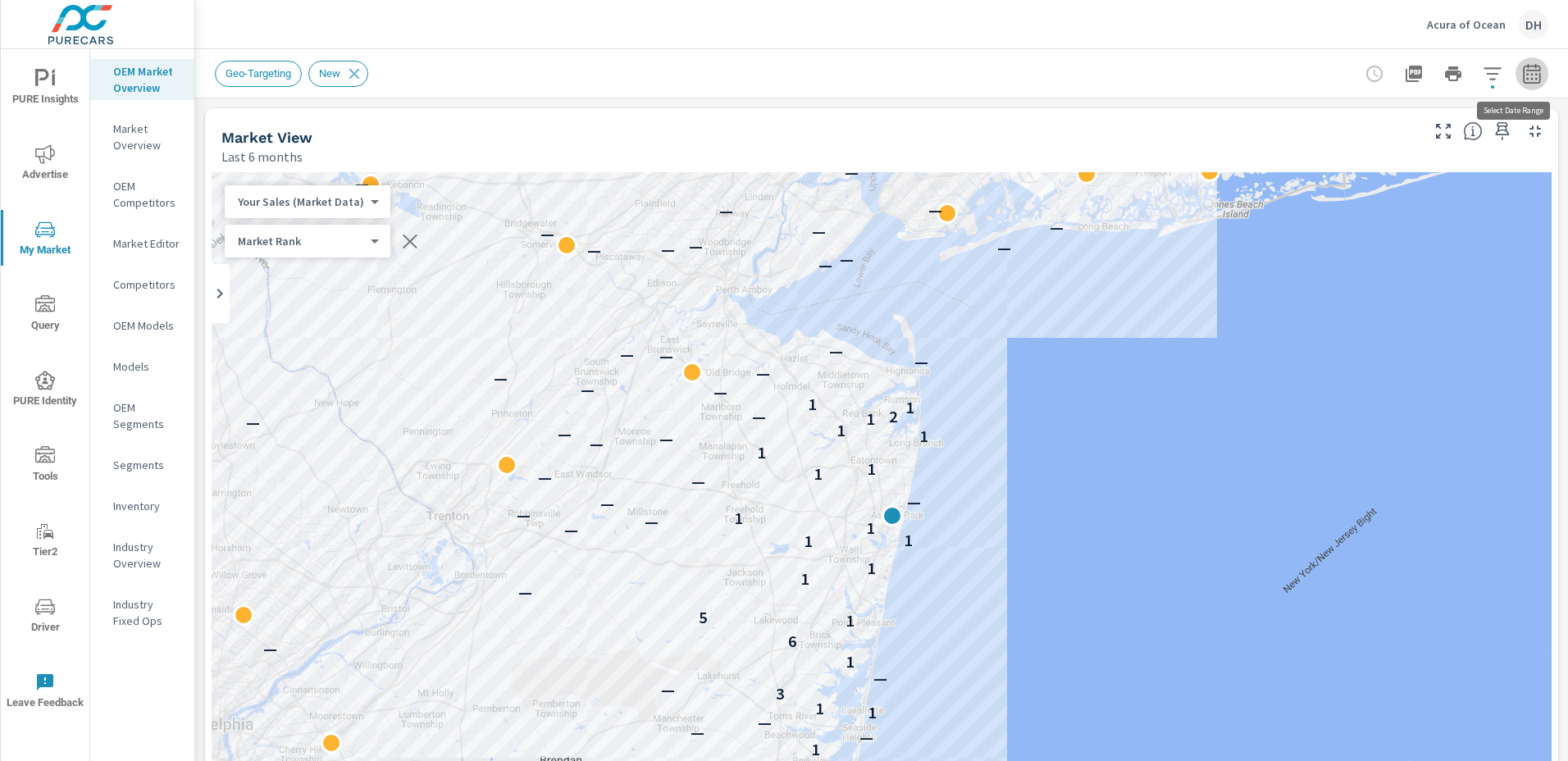
click at [1523, 77] on icon "button" at bounding box center [1532, 74] width 20 height 20
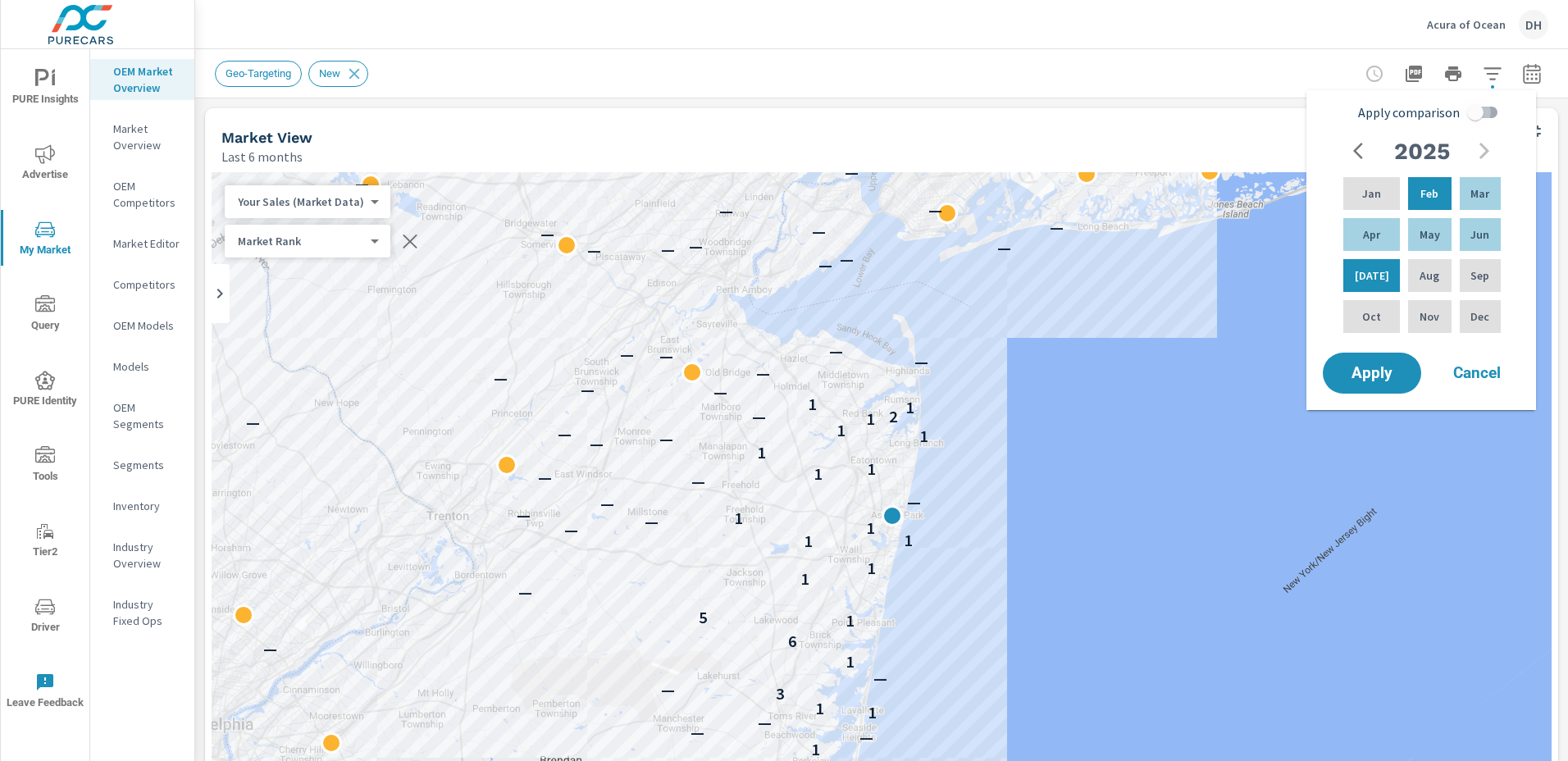
click at [1472, 112] on input "Apply comparison" at bounding box center [1475, 112] width 94 height 32
checkbox input "true"
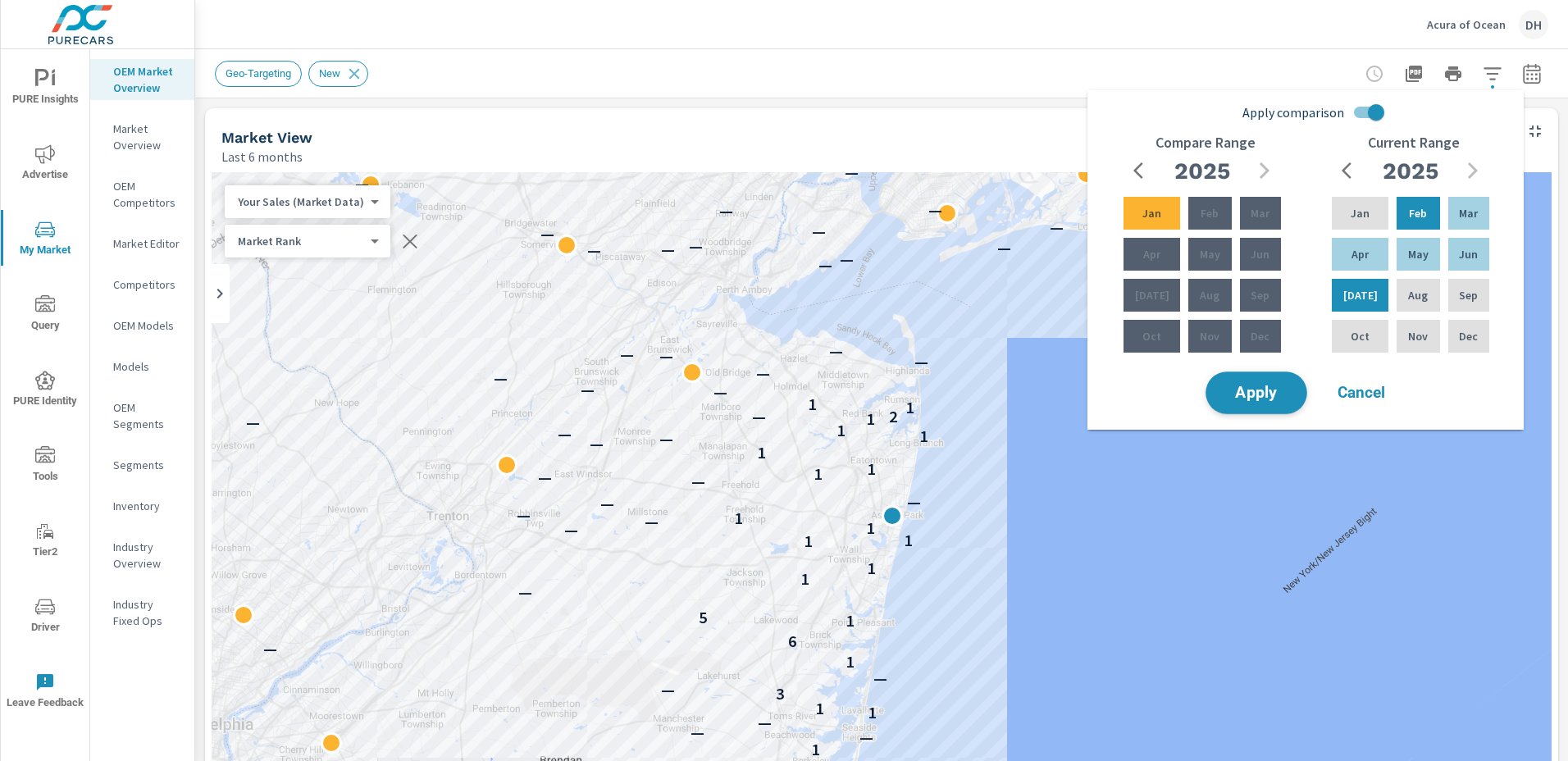
click at [1265, 395] on span "Apply" at bounding box center [1256, 393] width 68 height 15
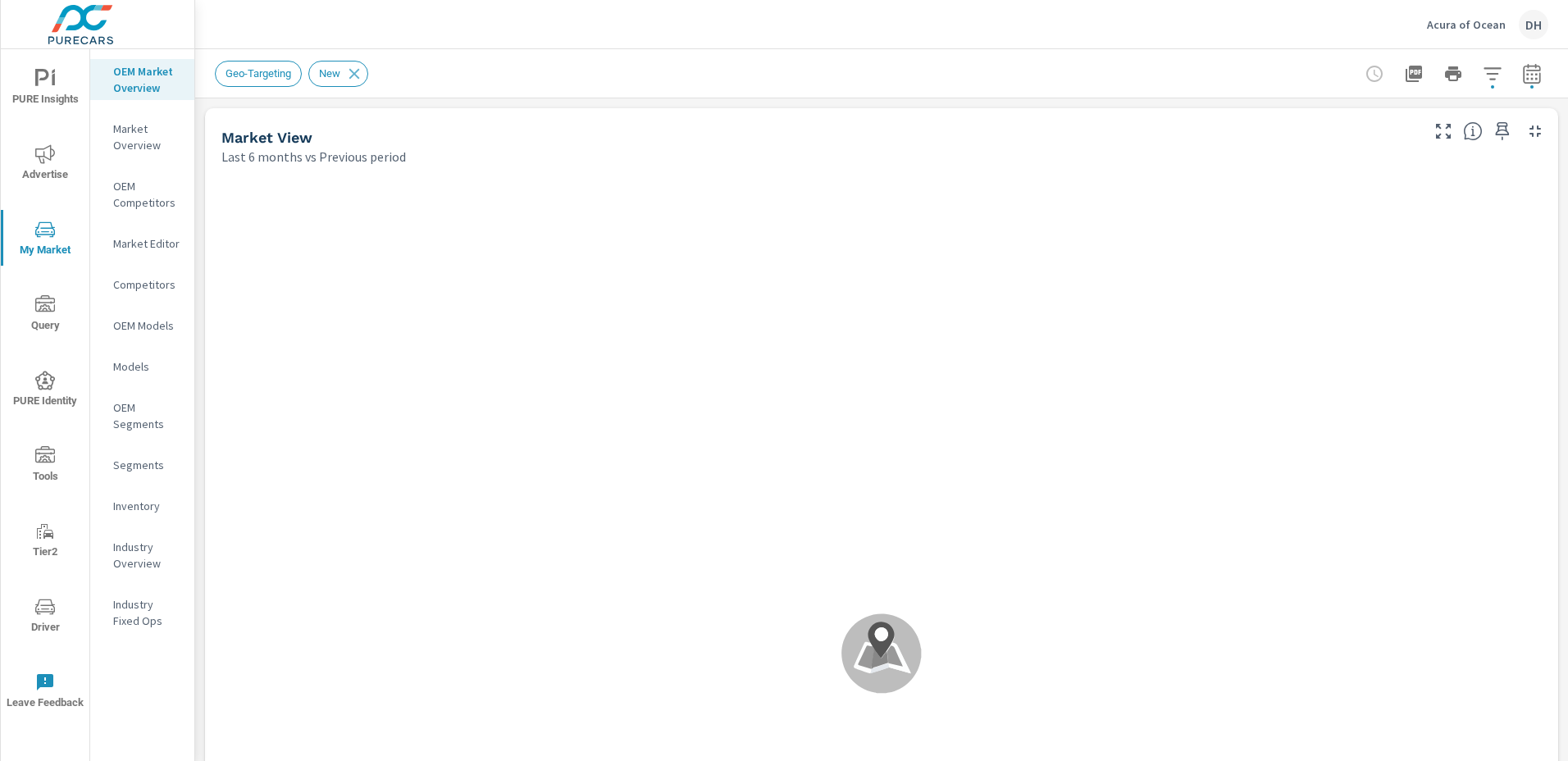
scroll to position [1, 0]
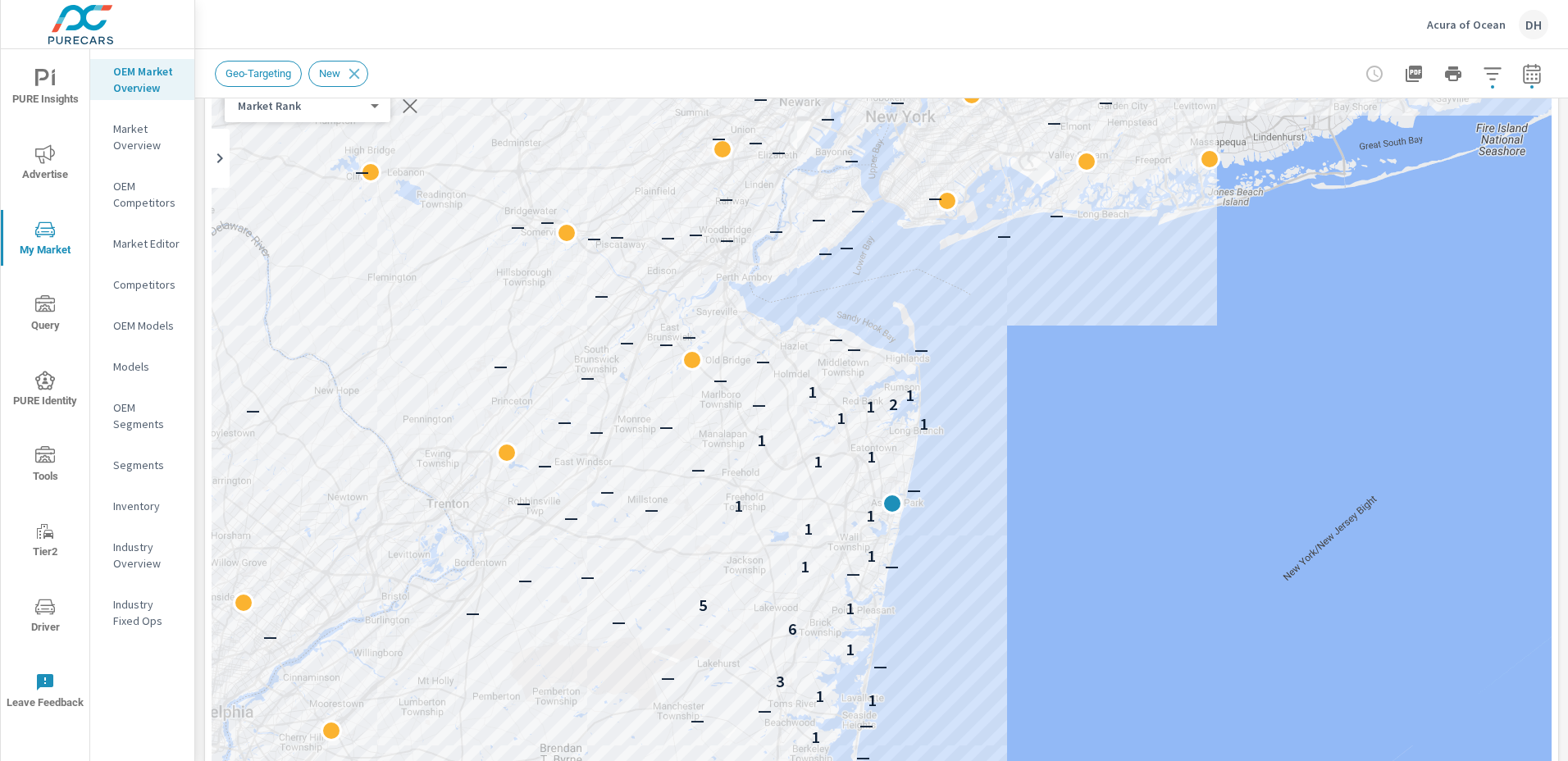
scroll to position [140, 0]
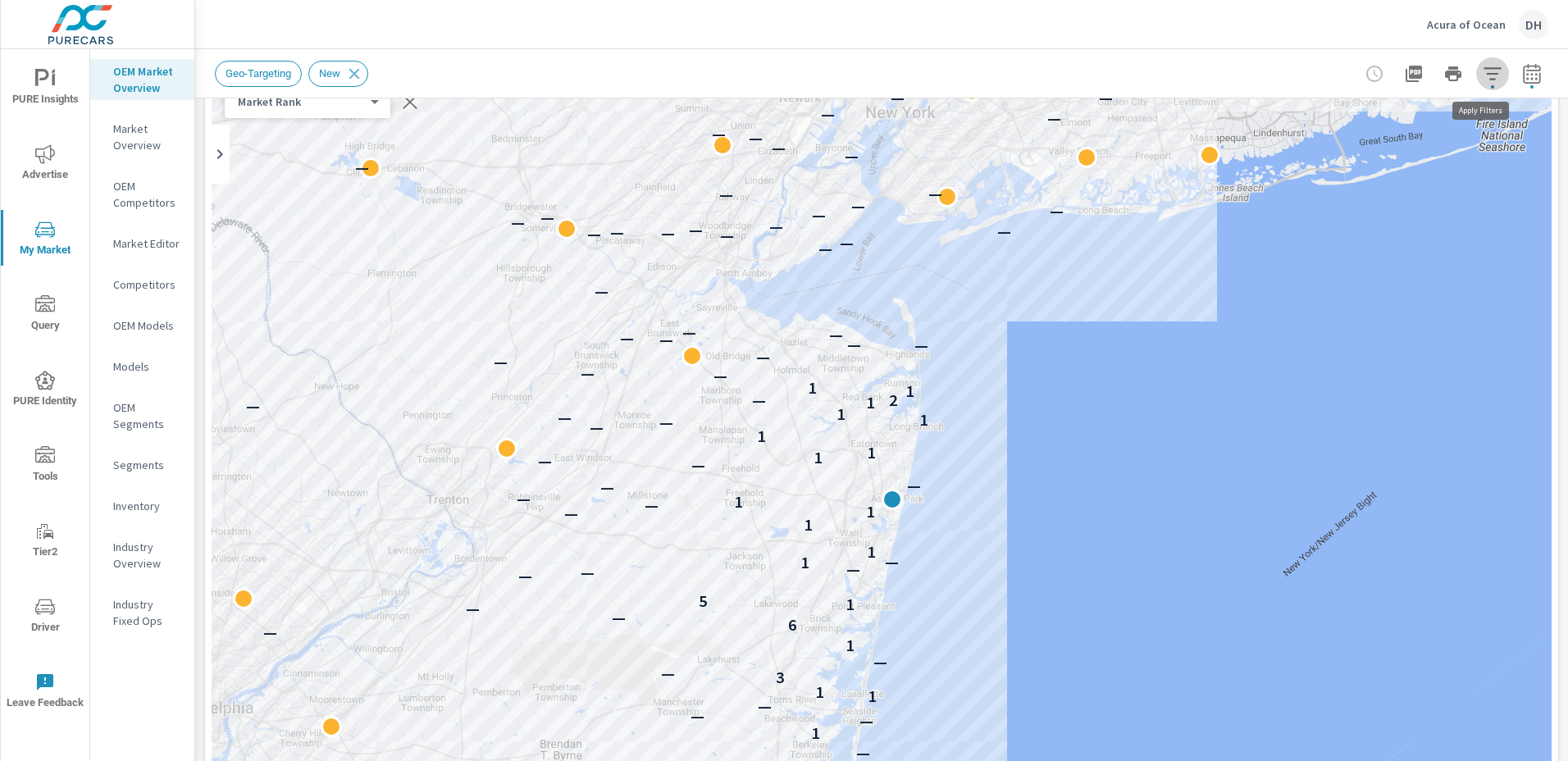
click at [1483, 73] on icon "button" at bounding box center [1491, 74] width 17 height 13
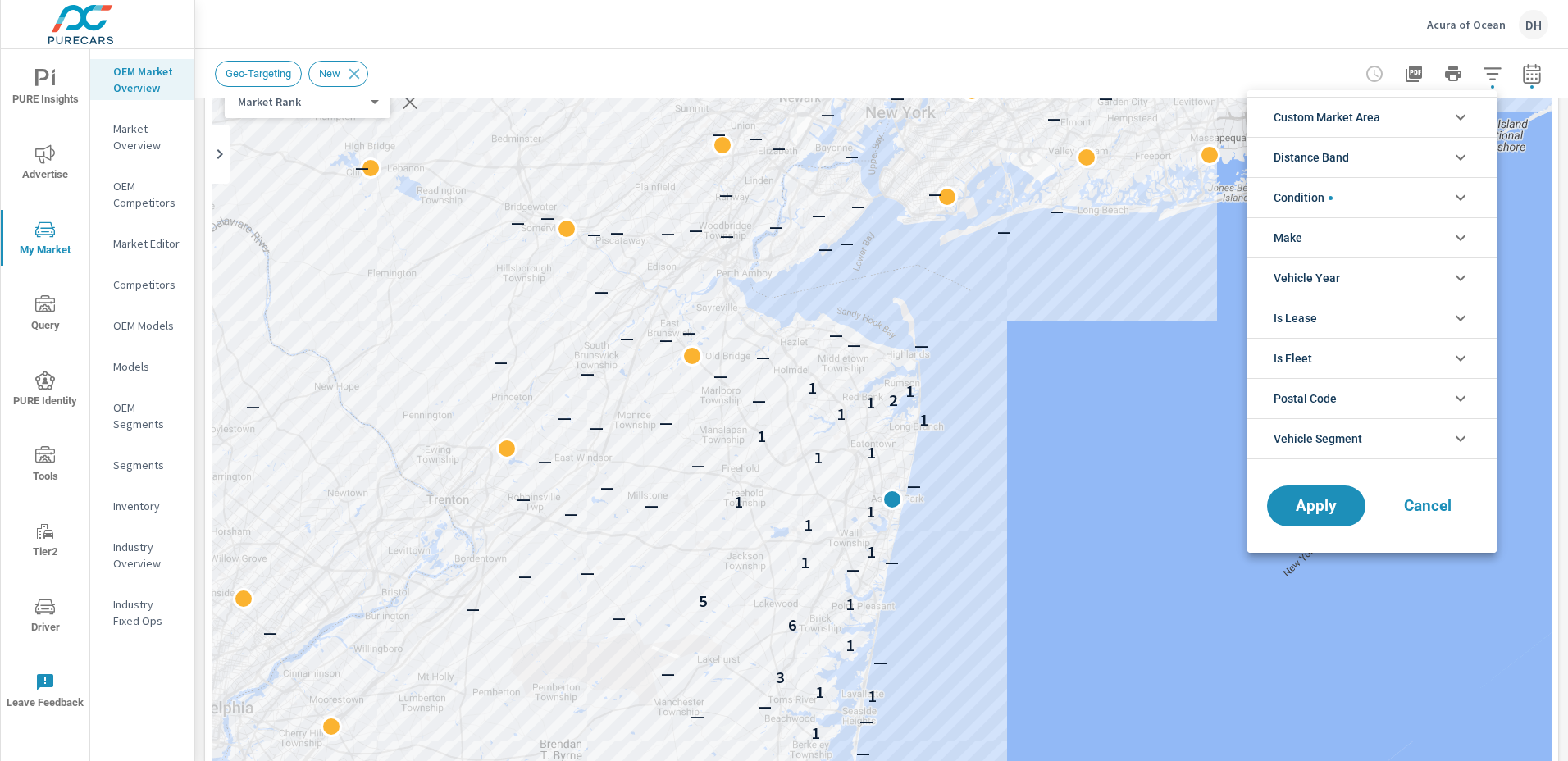
click at [1455, 157] on icon "filter options" at bounding box center [1461, 158] width 20 height 20
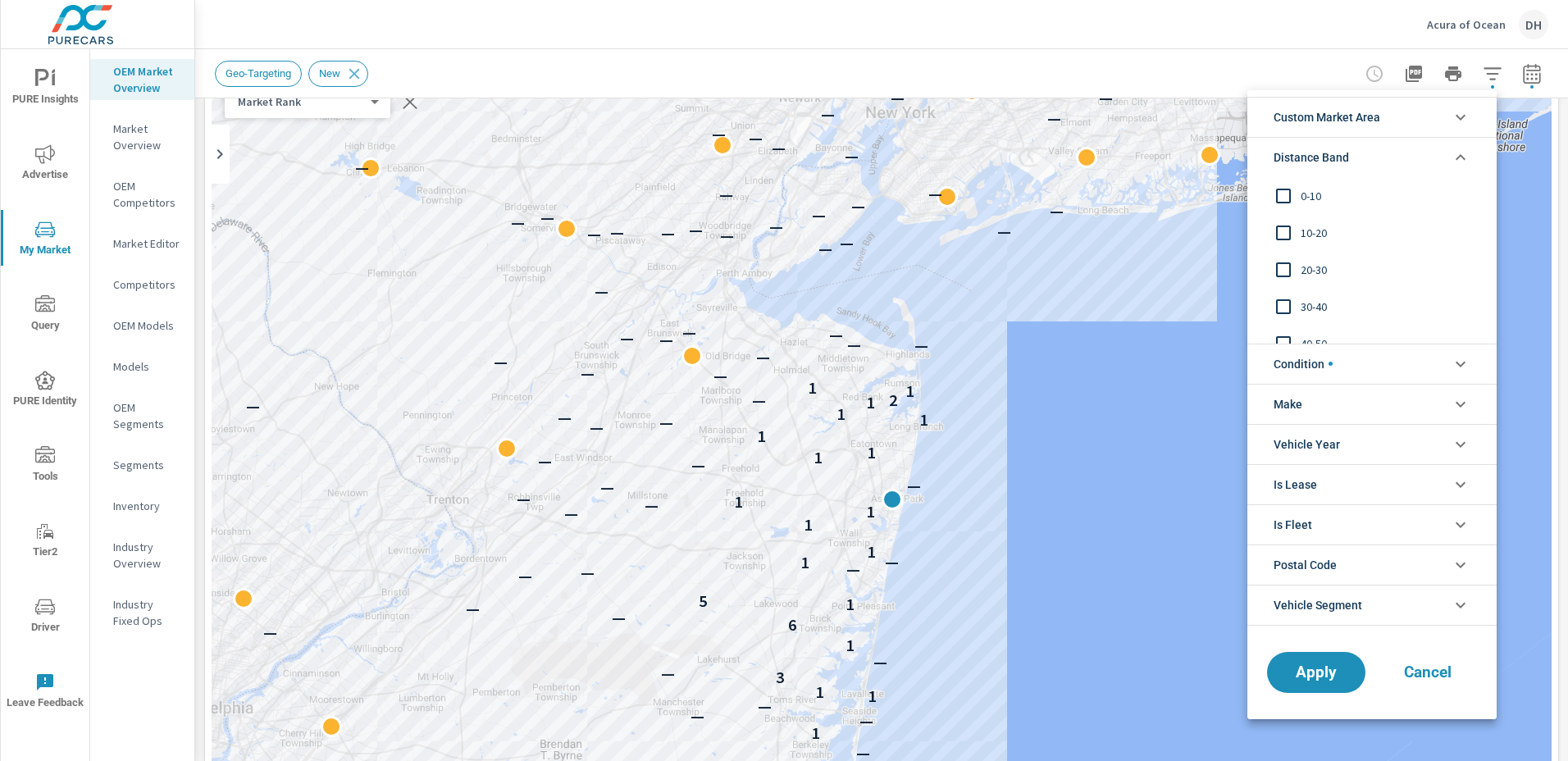
click at [1286, 196] on input "filter options" at bounding box center [1283, 195] width 34 height 34
click at [1281, 231] on input "filter options" at bounding box center [1283, 232] width 34 height 34
click at [1281, 266] on input "filter options" at bounding box center [1283, 269] width 34 height 34
click at [1322, 671] on span "Apply" at bounding box center [1316, 671] width 68 height 15
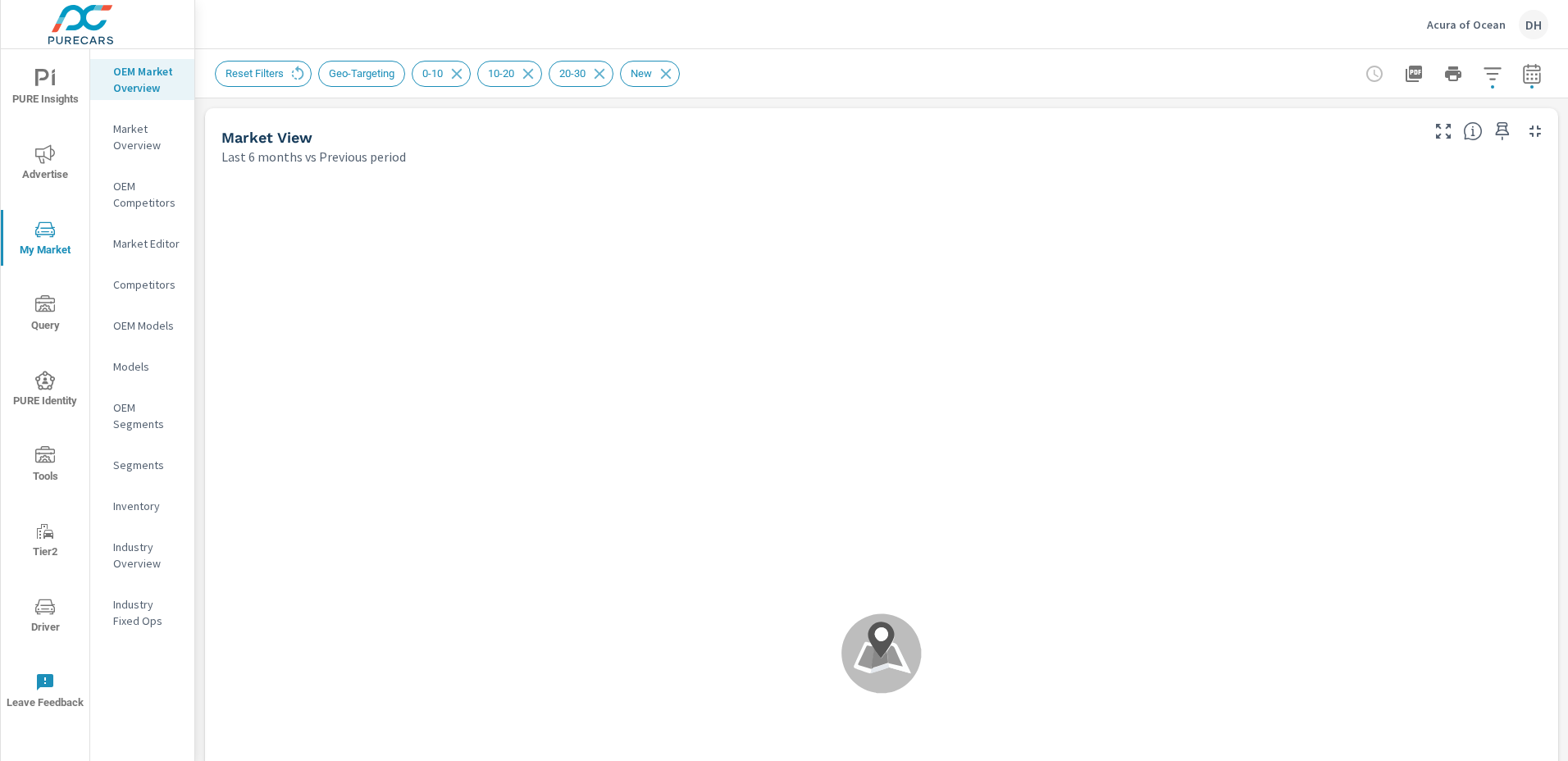
scroll to position [1, 0]
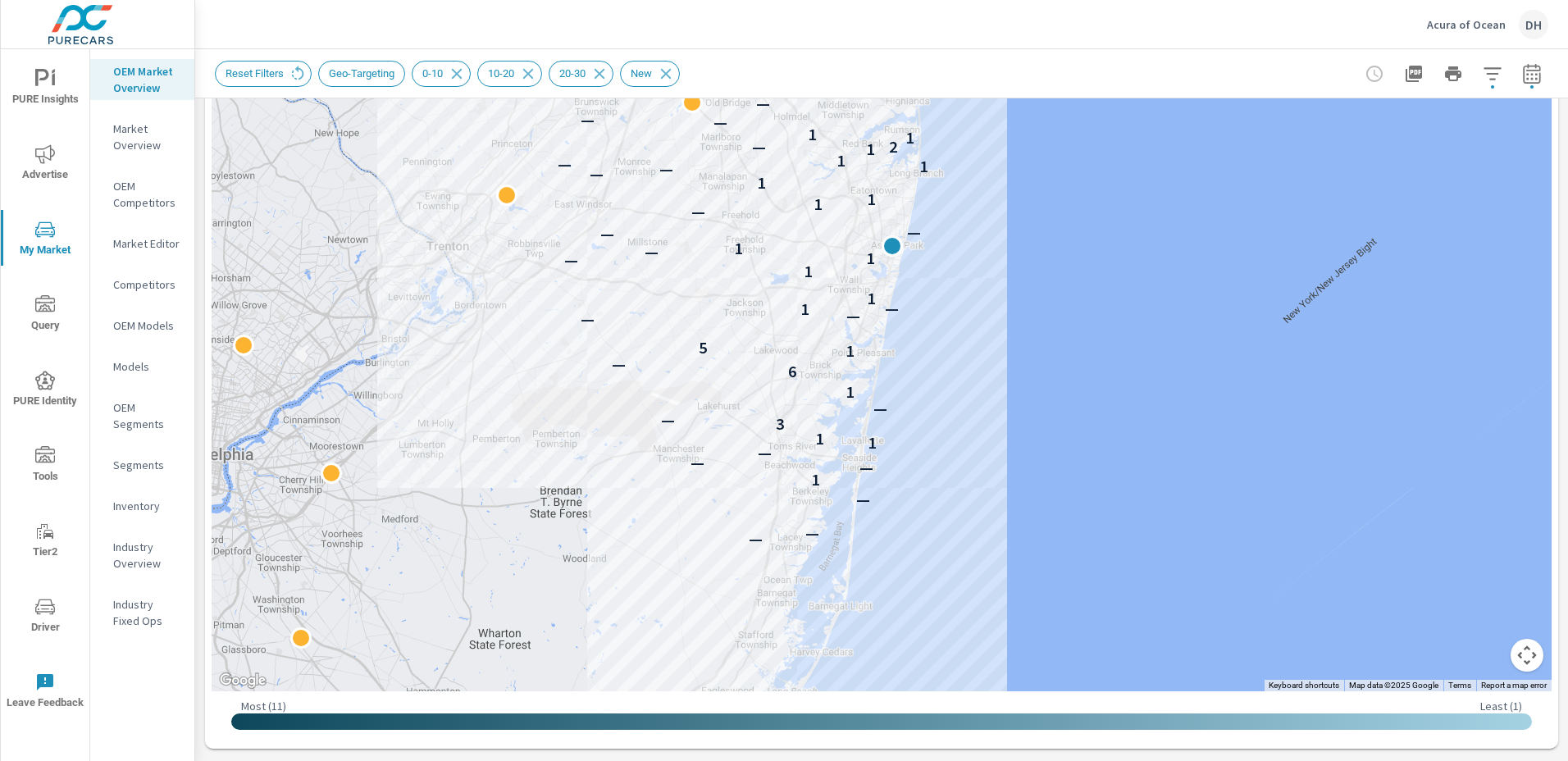
scroll to position [259, 0]
